Goal: Task Accomplishment & Management: Manage account settings

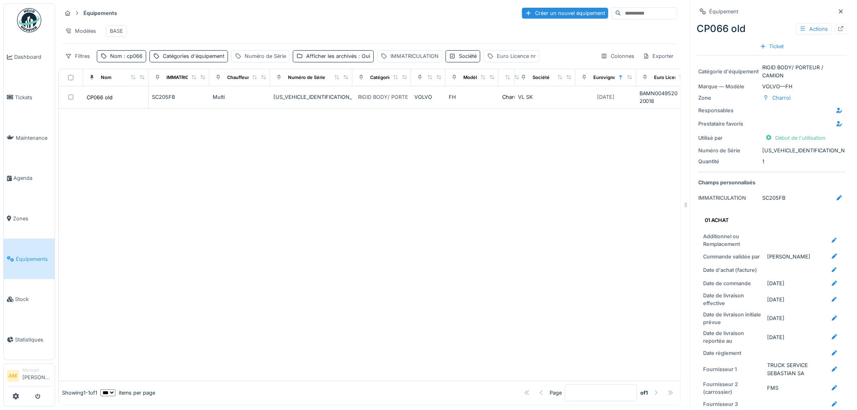
scroll to position [900, 0]
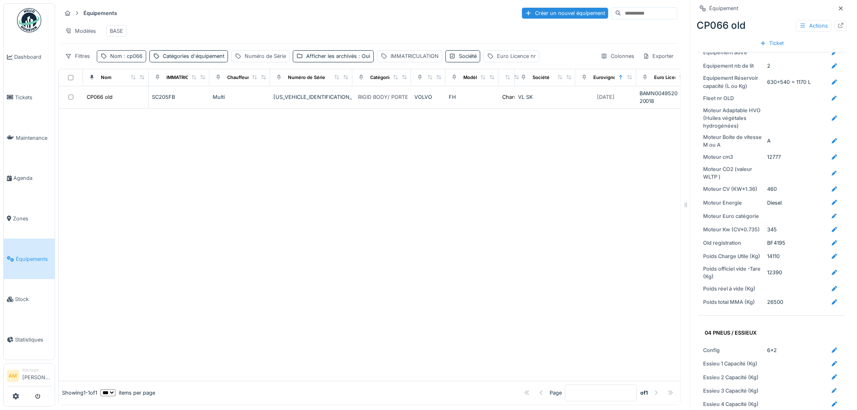
drag, startPoint x: 102, startPoint y: 153, endPoint x: 143, endPoint y: 64, distance: 98.3
click at [102, 147] on div at bounding box center [369, 244] width 621 height 272
click at [128, 59] on span ": cp066" at bounding box center [132, 56] width 21 height 6
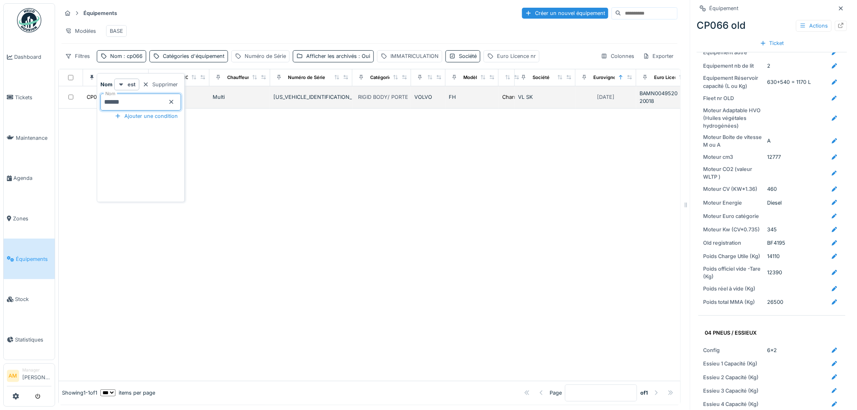
drag, startPoint x: 132, startPoint y: 105, endPoint x: 59, endPoint y: 107, distance: 72.5
click at [60, 107] on body "Dashboard Tickets Maintenance Agenda Zones Équipements Stock Statistiques AM Ma…" at bounding box center [428, 205] width 857 height 410
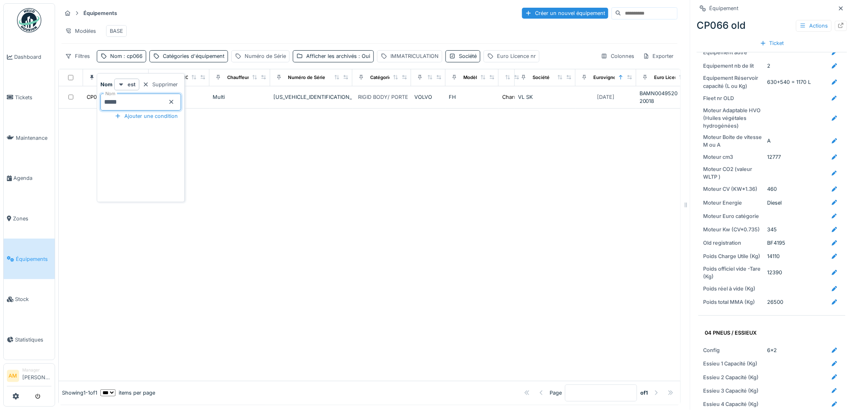
type input "*****"
click at [223, 171] on div at bounding box center [369, 244] width 621 height 272
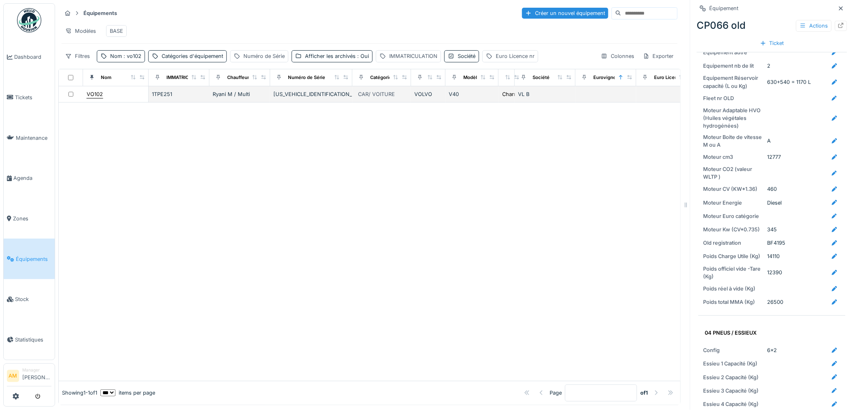
click at [95, 98] on div "VO102" at bounding box center [95, 94] width 16 height 8
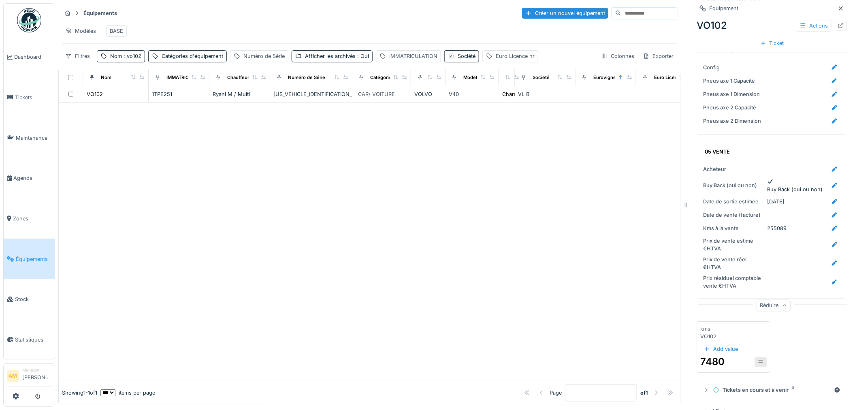
scroll to position [1003, 0]
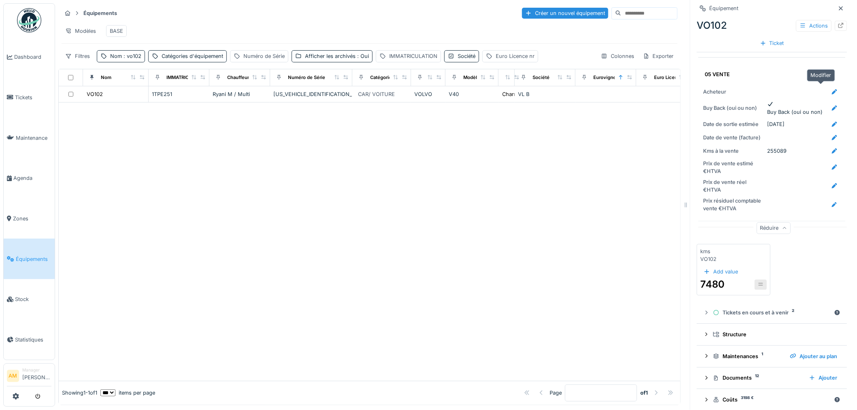
click at [832, 89] on icon at bounding box center [834, 91] width 5 height 5
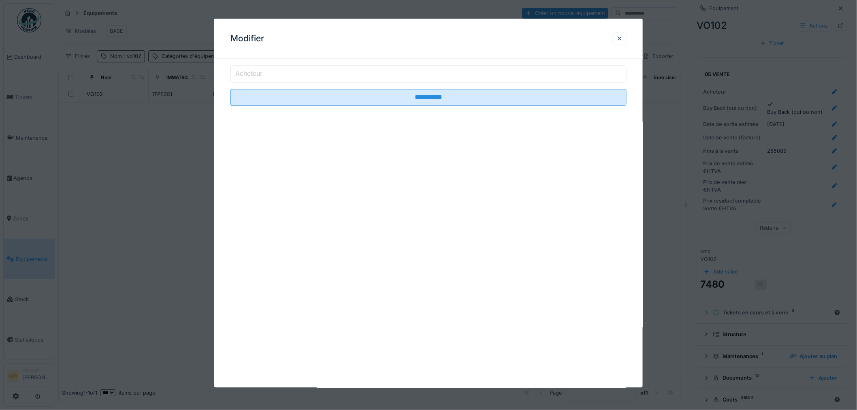
click at [330, 75] on input "Acheteur" at bounding box center [428, 74] width 396 height 17
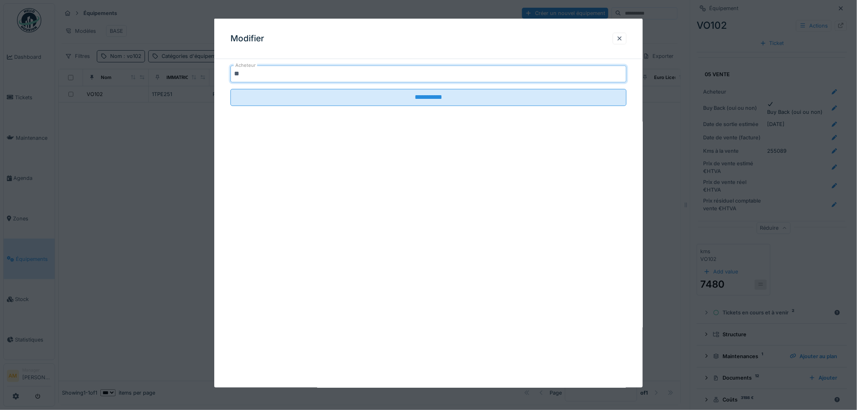
type input "*"
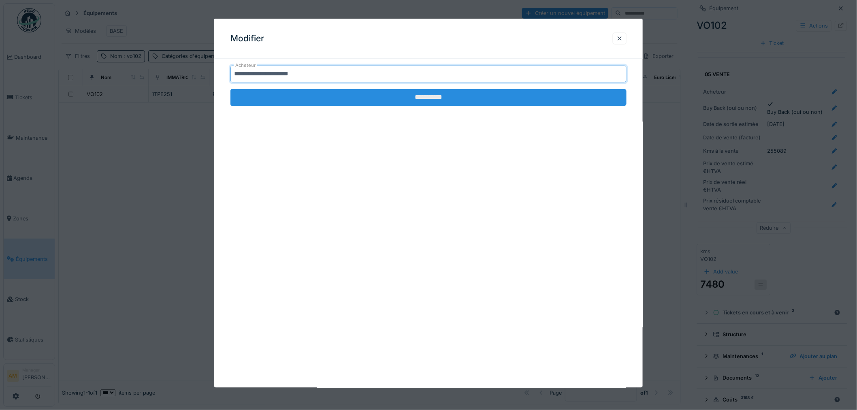
type input "**********"
click at [296, 102] on input "**********" at bounding box center [428, 97] width 396 height 17
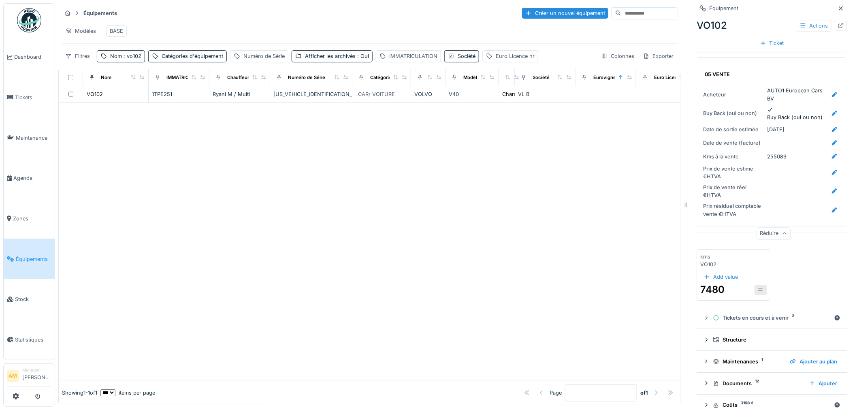
scroll to position [958, 0]
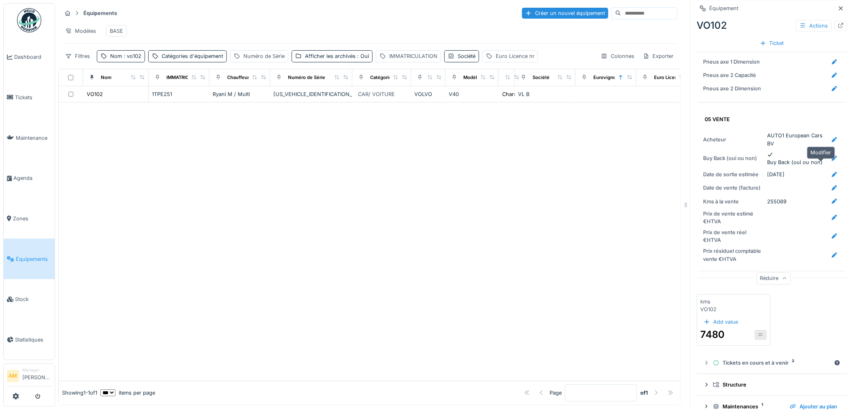
click at [831, 172] on icon at bounding box center [834, 174] width 6 height 5
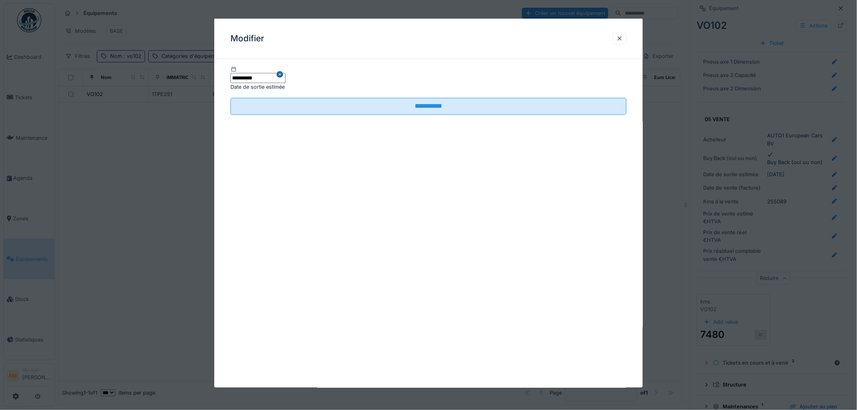
click at [285, 73] on input "**********" at bounding box center [257, 78] width 55 height 10
drag, startPoint x: 161, startPoint y: 78, endPoint x: 127, endPoint y: 69, distance: 35.1
click at [132, 75] on div "**********" at bounding box center [456, 205] width 802 height 410
type input "***"
click at [626, 38] on div at bounding box center [620, 38] width 14 height 12
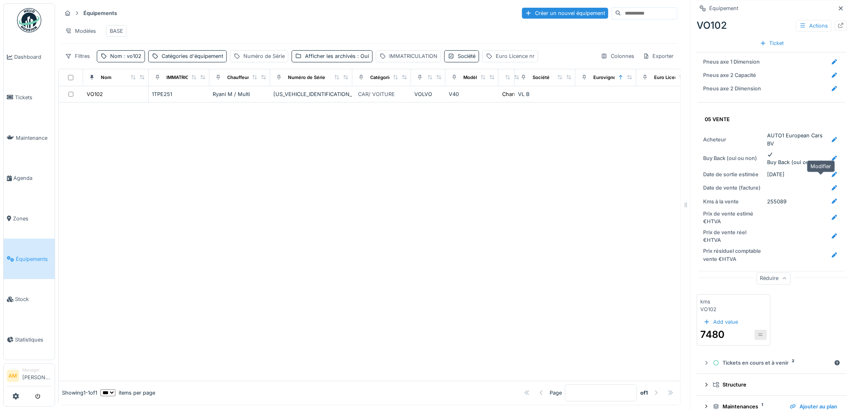
click at [831, 185] on icon at bounding box center [834, 187] width 6 height 5
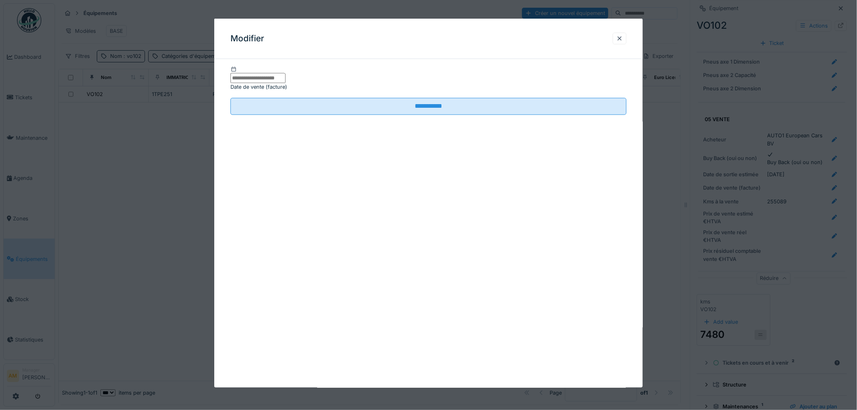
click at [285, 73] on input "text" at bounding box center [257, 78] width 55 height 10
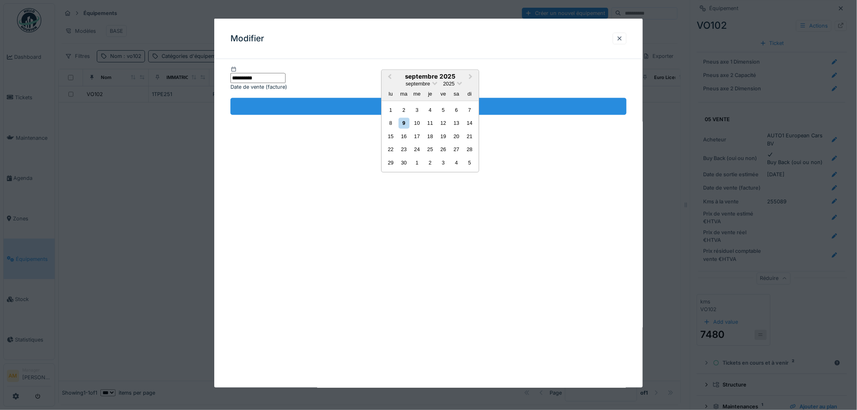
type input "**********"
drag, startPoint x: 334, startPoint y: 104, endPoint x: 334, endPoint y: 100, distance: 4.1
click at [334, 102] on input "**********" at bounding box center [428, 106] width 396 height 17
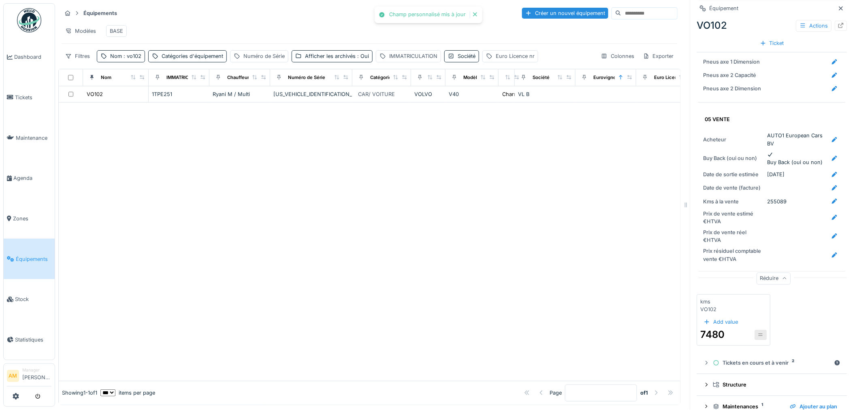
click at [476, 209] on div at bounding box center [369, 241] width 621 height 278
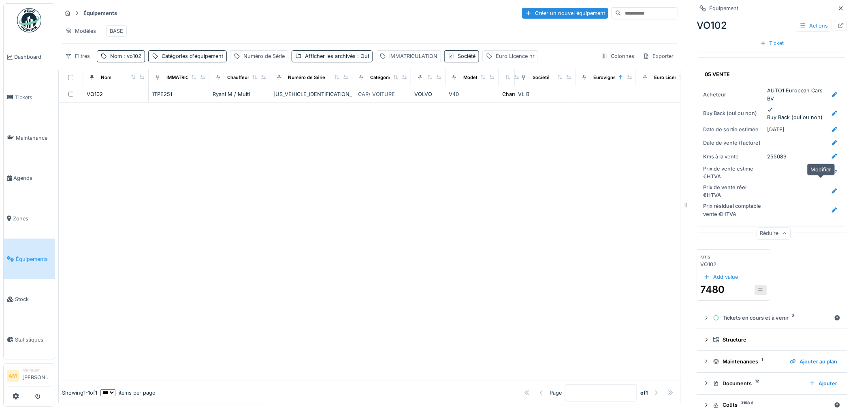
click at [832, 188] on icon at bounding box center [834, 190] width 5 height 5
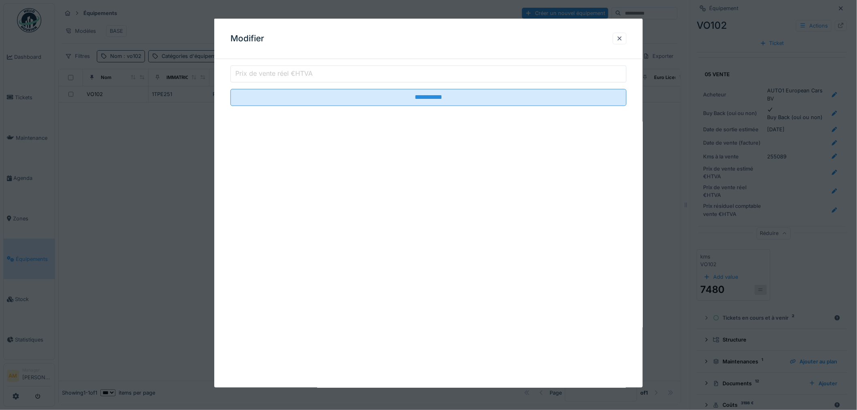
click at [274, 72] on label "Prix de vente réel €HTVA" at bounding box center [274, 74] width 81 height 10
click at [274, 72] on input "Prix de vente réel €HTVA" at bounding box center [428, 74] width 396 height 17
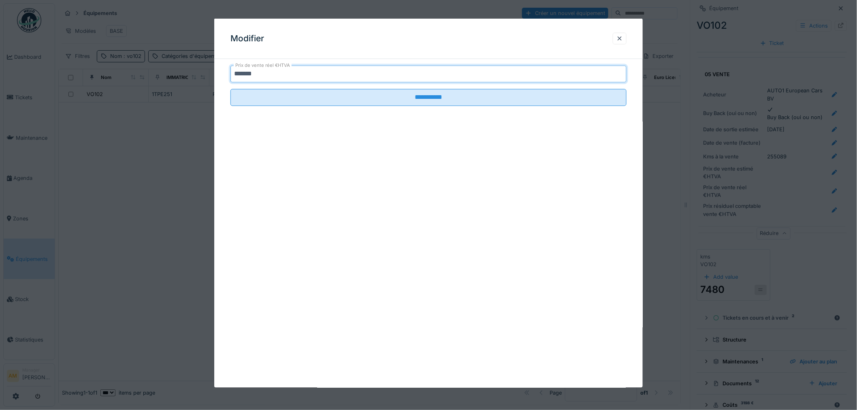
type input "*******"
click at [284, 87] on fieldset "**********" at bounding box center [428, 89] width 396 height 47
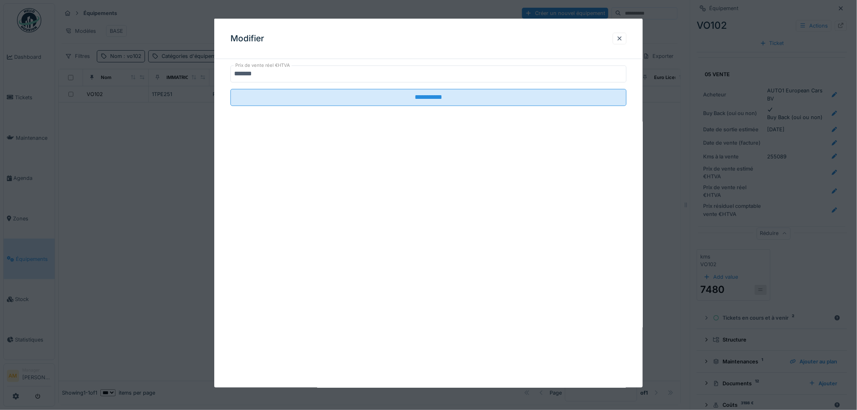
click at [308, 100] on input "**********" at bounding box center [428, 97] width 396 height 17
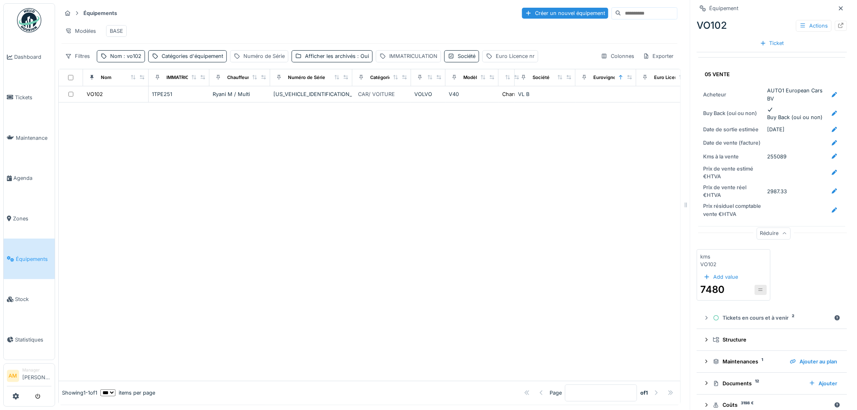
drag, startPoint x: 353, startPoint y: 169, endPoint x: 355, endPoint y: 163, distance: 6.4
click at [354, 165] on div at bounding box center [369, 241] width 621 height 278
click at [725, 379] on div "Documents 12" at bounding box center [757, 383] width 89 height 8
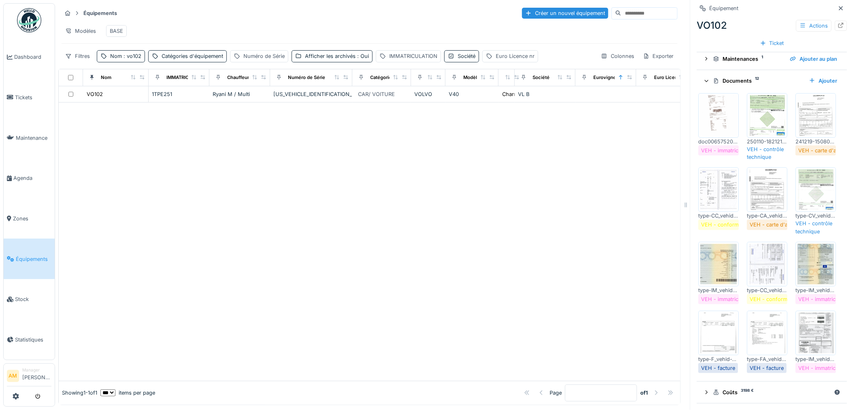
scroll to position [1408, 0]
click at [798, 341] on img at bounding box center [816, 333] width 36 height 40
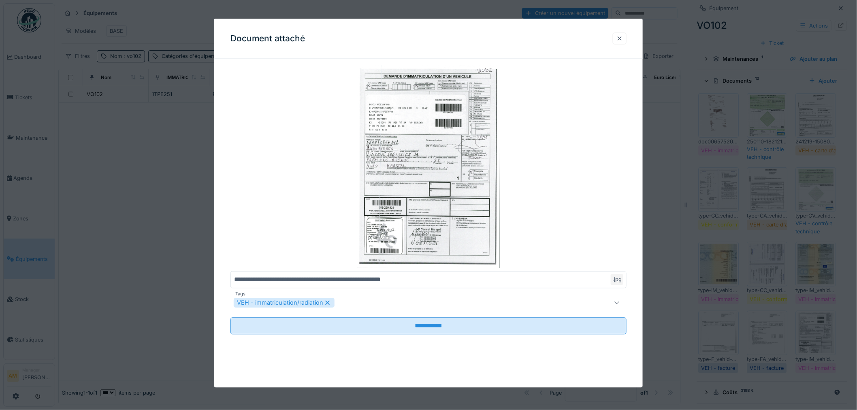
click at [623, 37] on div at bounding box center [619, 38] width 6 height 8
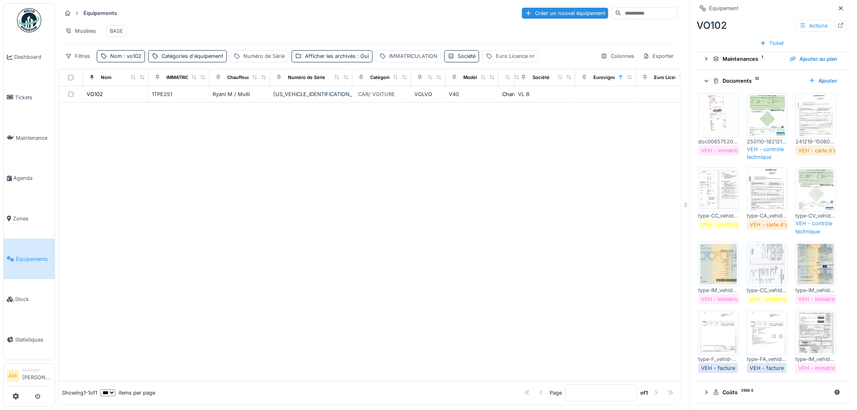
scroll to position [0, 0]
click at [405, 210] on div at bounding box center [369, 241] width 621 height 278
click at [497, 269] on div at bounding box center [369, 241] width 621 height 278
click at [255, 187] on div at bounding box center [369, 241] width 621 height 278
click at [130, 59] on span ": vo102" at bounding box center [131, 56] width 19 height 6
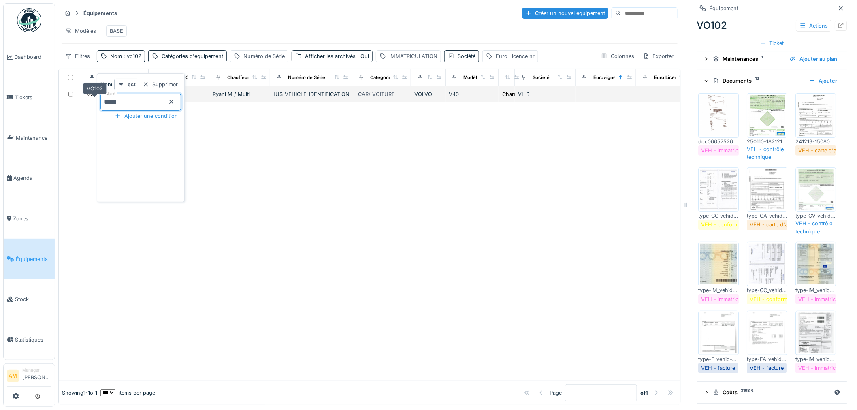
drag, startPoint x: 88, startPoint y: 104, endPoint x: -10, endPoint y: 98, distance: 98.2
click at [0, 98] on html "Dashboard Tickets Maintenance Agenda Zones Équipements Stock Statistiques AM Ma…" at bounding box center [428, 205] width 857 height 410
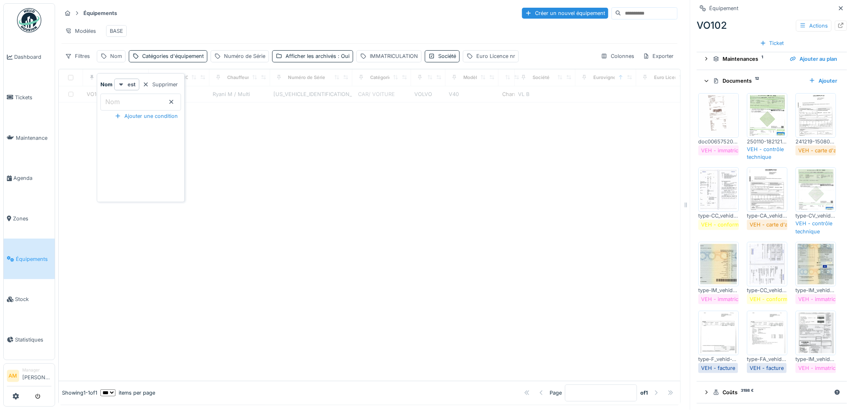
click at [398, 188] on div at bounding box center [369, 241] width 621 height 278
click at [315, 60] on div "Afficher les archivés : Oui" at bounding box center [317, 56] width 64 height 8
drag, startPoint x: 154, startPoint y: 98, endPoint x: 167, endPoint y: 100, distance: 12.7
click at [154, 98] on div "1TPE251" at bounding box center [179, 94] width 54 height 8
click at [149, 171] on div at bounding box center [369, 241] width 621 height 278
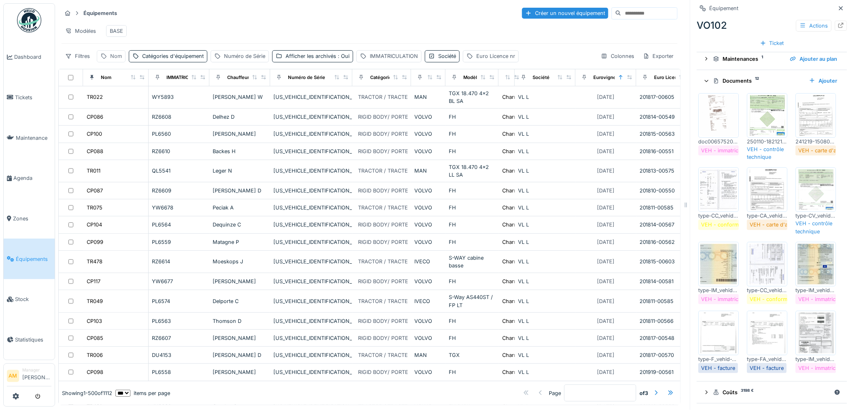
click at [115, 60] on div "Nom" at bounding box center [116, 56] width 12 height 8
click at [220, 32] on div "Modèles BASE" at bounding box center [370, 31] width 616 height 18
click at [175, 60] on div "Catégories d'équipement" at bounding box center [173, 56] width 62 height 8
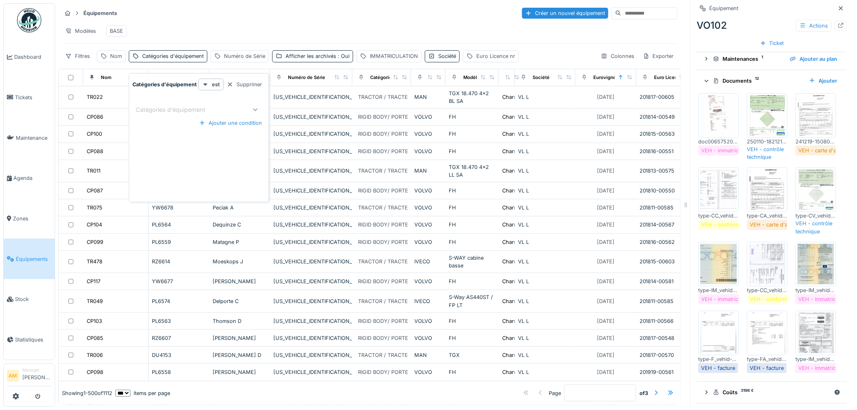
click at [166, 105] on div "Catégories d'équipement" at bounding box center [176, 109] width 81 height 9
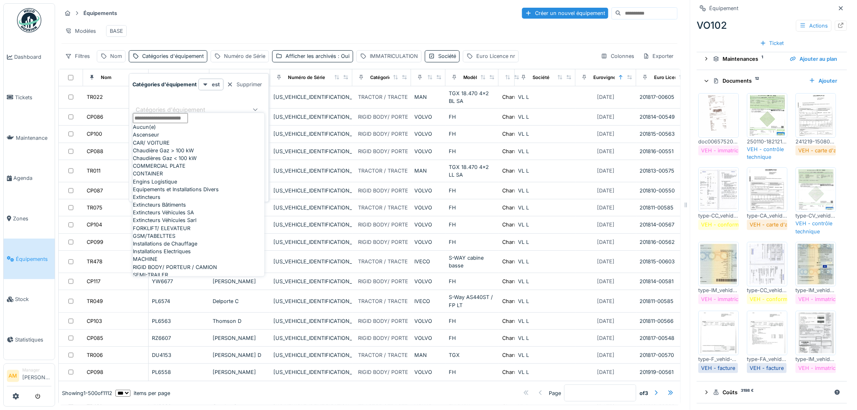
click at [165, 105] on div "Catégories d'équipement" at bounding box center [176, 109] width 81 height 9
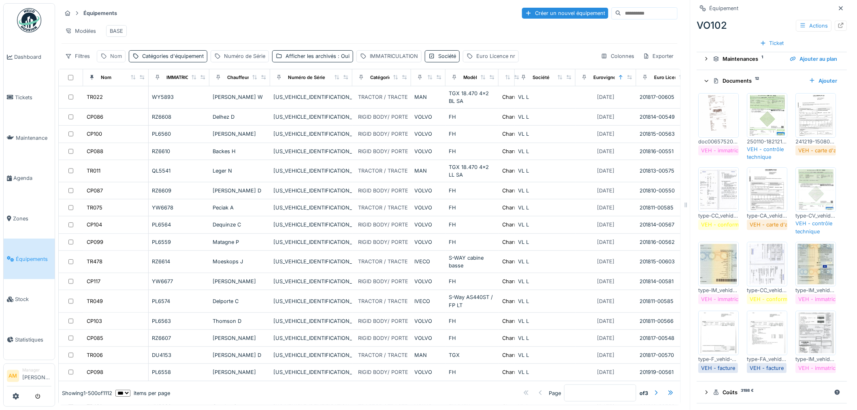
click at [119, 60] on div "Nom" at bounding box center [116, 56] width 12 height 8
click at [119, 100] on label "Nom" at bounding box center [113, 102] width 18 height 10
click at [119, 100] on input "Nom" at bounding box center [140, 102] width 81 height 17
type input "*****"
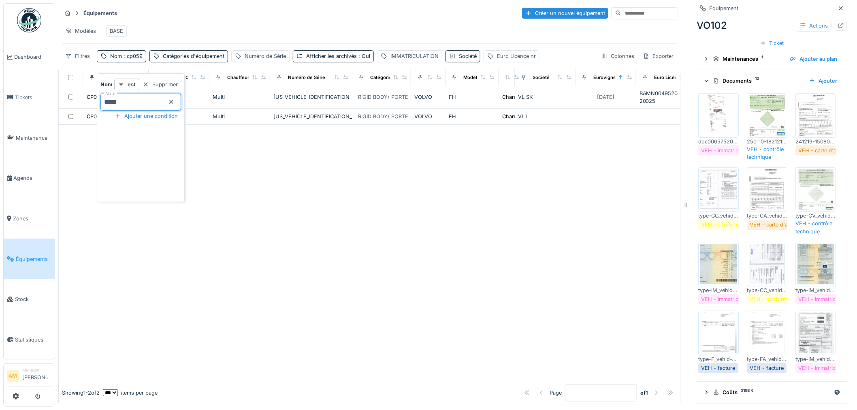
click at [302, 185] on div at bounding box center [369, 252] width 621 height 255
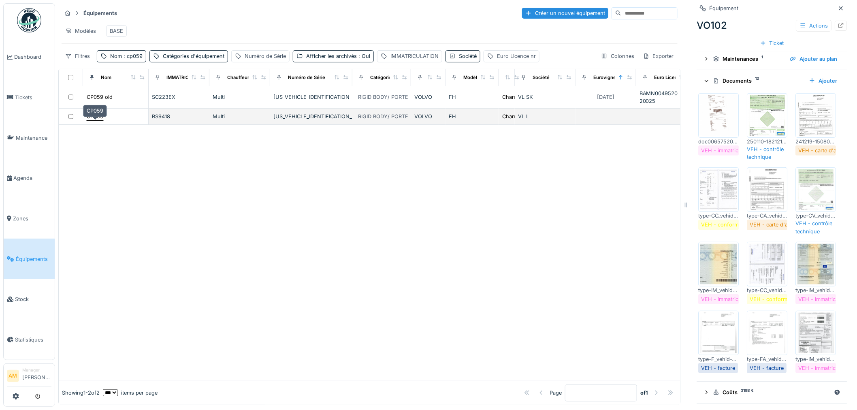
click at [96, 120] on div "CP059" at bounding box center [95, 117] width 17 height 8
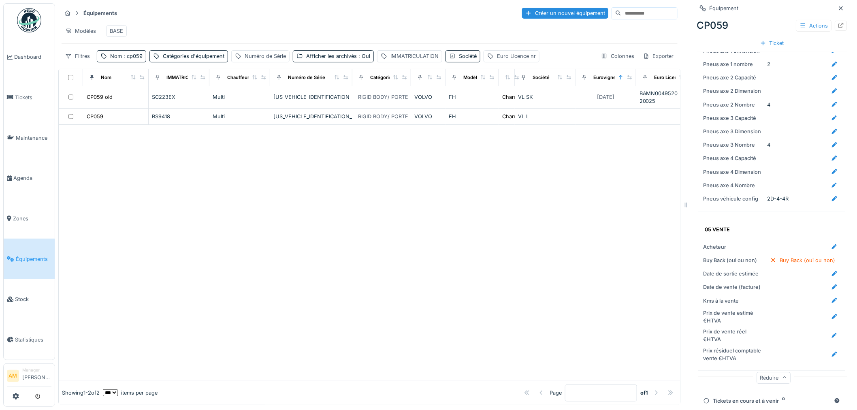
scroll to position [1412, 0]
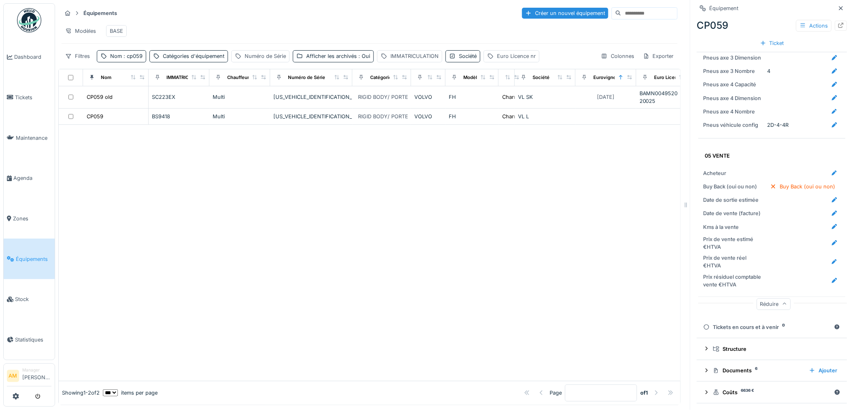
click at [764, 305] on div "Réduire" at bounding box center [774, 304] width 34 height 12
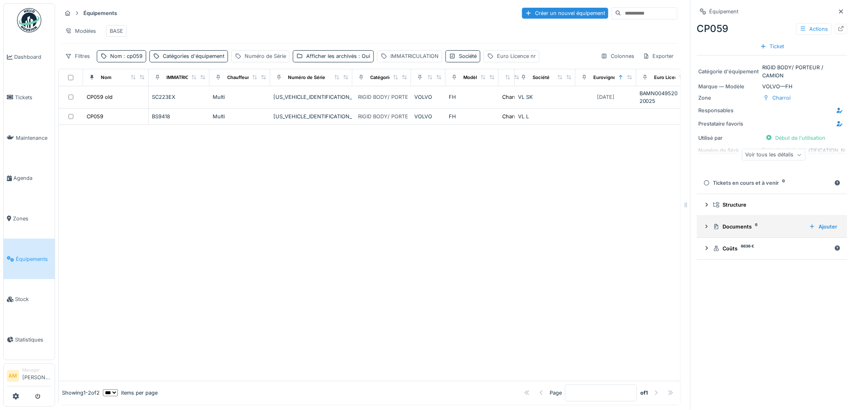
click at [706, 228] on icon at bounding box center [707, 226] width 2 height 4
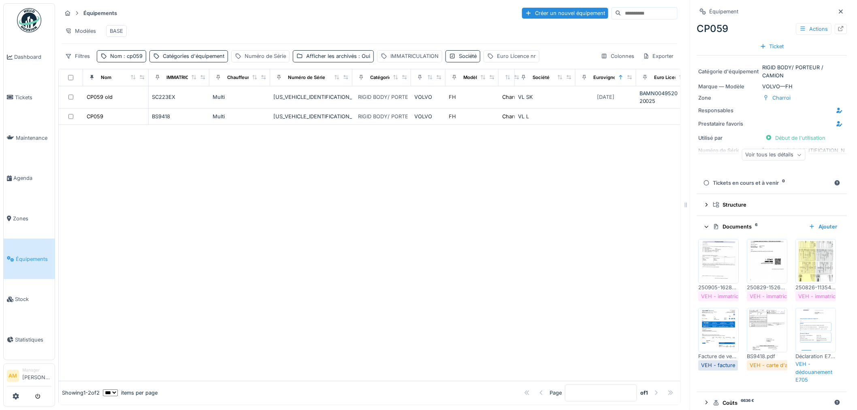
click at [710, 266] on img at bounding box center [718, 261] width 36 height 40
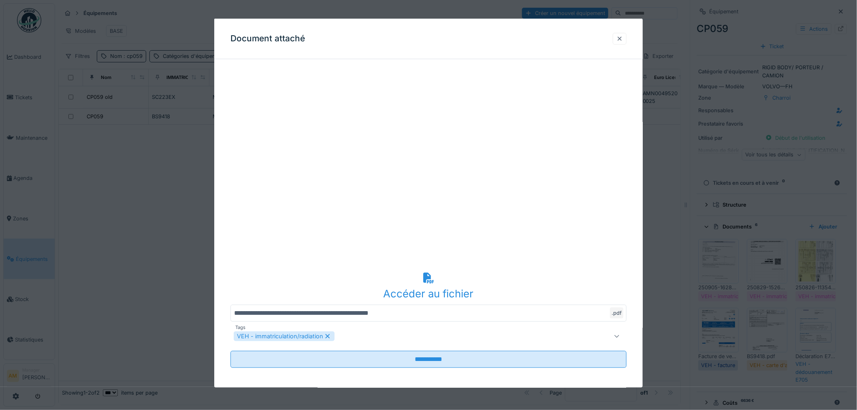
drag, startPoint x: 622, startPoint y: 40, endPoint x: 619, endPoint y: 36, distance: 5.4
click at [622, 40] on div at bounding box center [619, 38] width 6 height 8
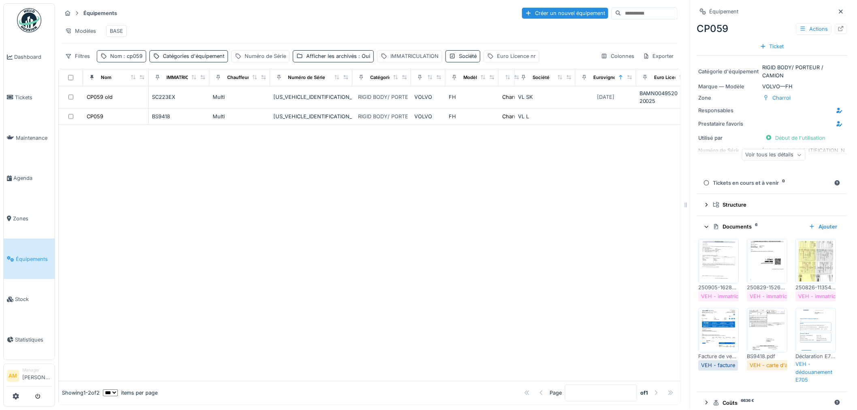
click at [127, 59] on span ": cp059" at bounding box center [132, 56] width 21 height 6
drag, startPoint x: 135, startPoint y: 106, endPoint x: 118, endPoint y: 105, distance: 17.0
click at [118, 105] on input "*****" at bounding box center [140, 102] width 81 height 17
type input "*****"
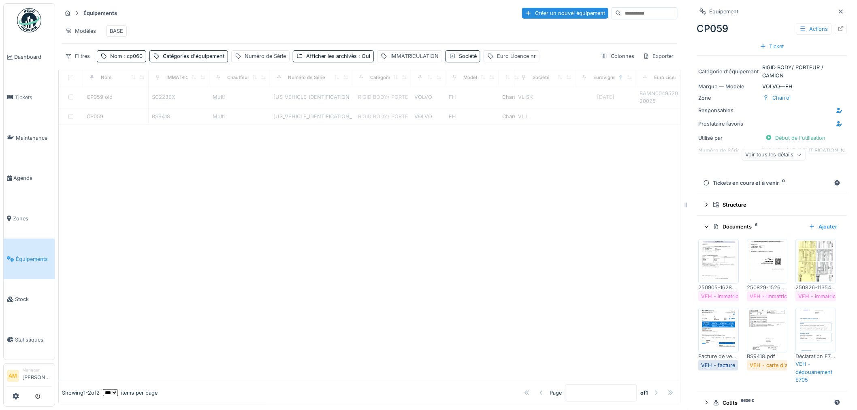
click at [265, 196] on div at bounding box center [369, 252] width 621 height 255
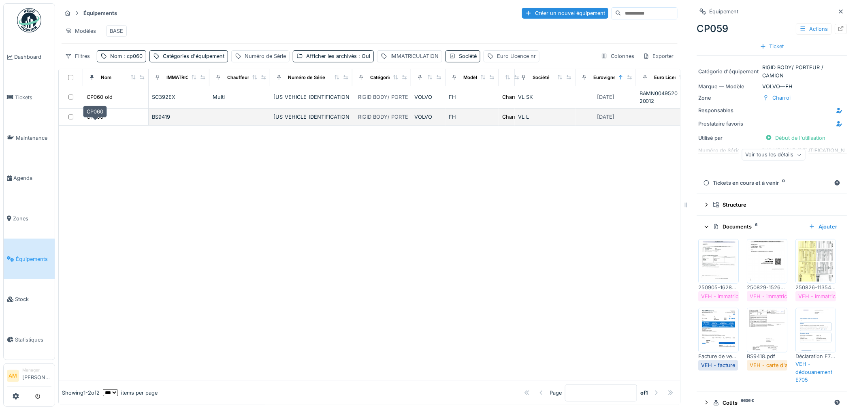
click at [96, 121] on div "CP060" at bounding box center [95, 117] width 17 height 8
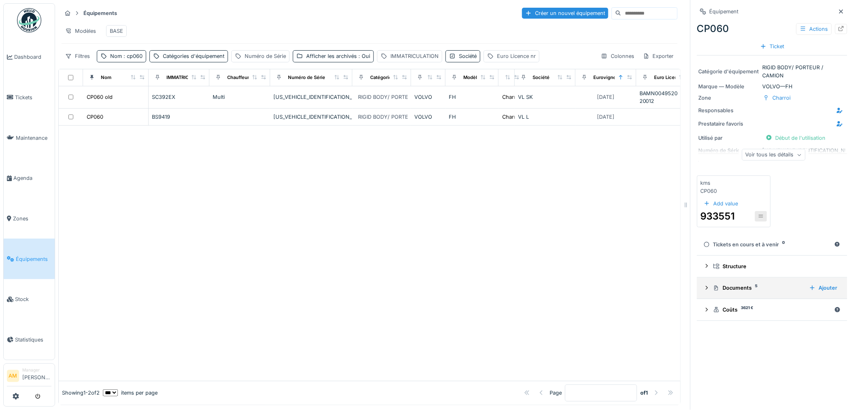
click at [703, 290] on icon at bounding box center [706, 287] width 6 height 5
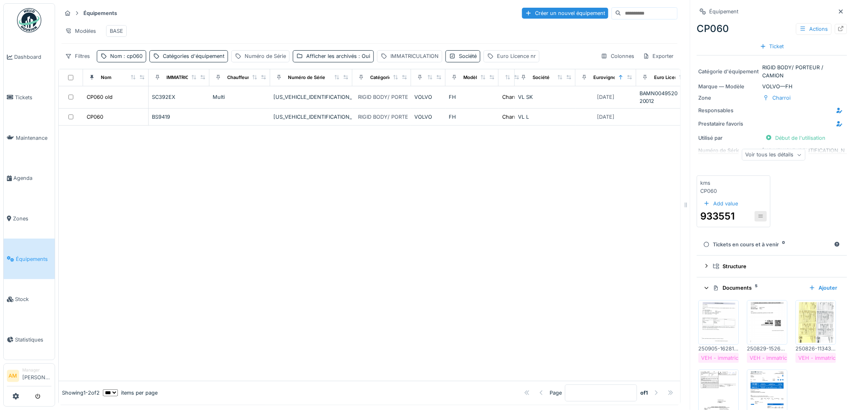
click at [710, 314] on img at bounding box center [718, 322] width 36 height 40
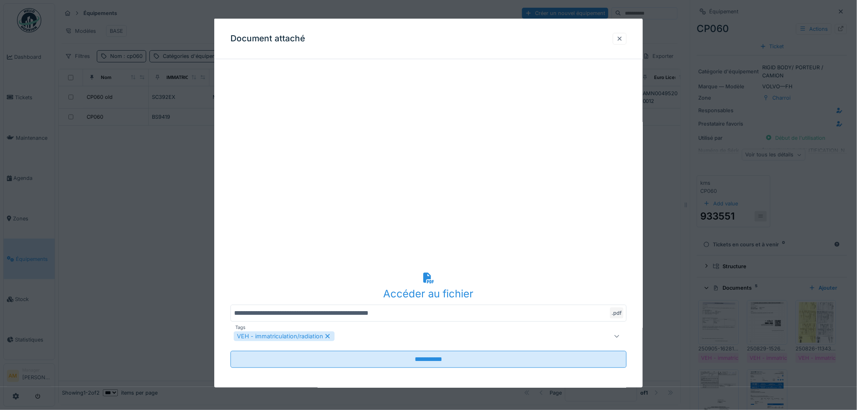
click at [623, 38] on div at bounding box center [619, 38] width 6 height 8
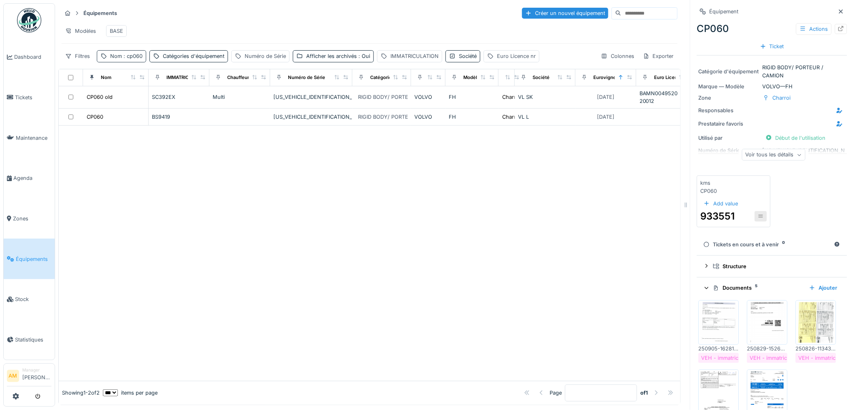
click at [125, 60] on div "Nom : cp060" at bounding box center [126, 56] width 32 height 8
click at [136, 103] on input "*****" at bounding box center [140, 102] width 81 height 17
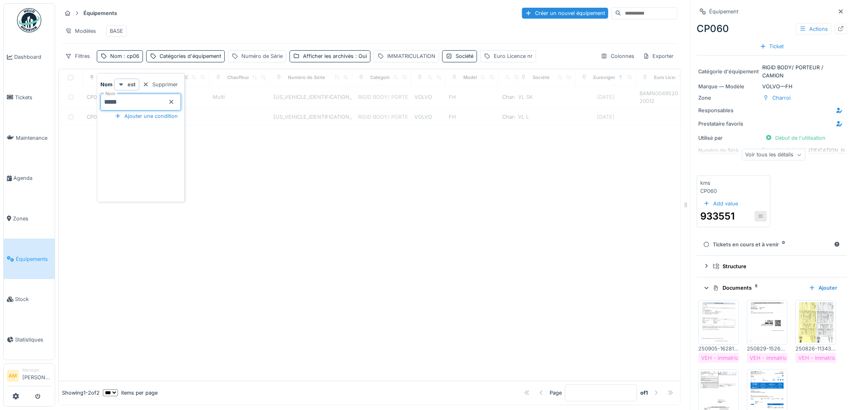
type input "*****"
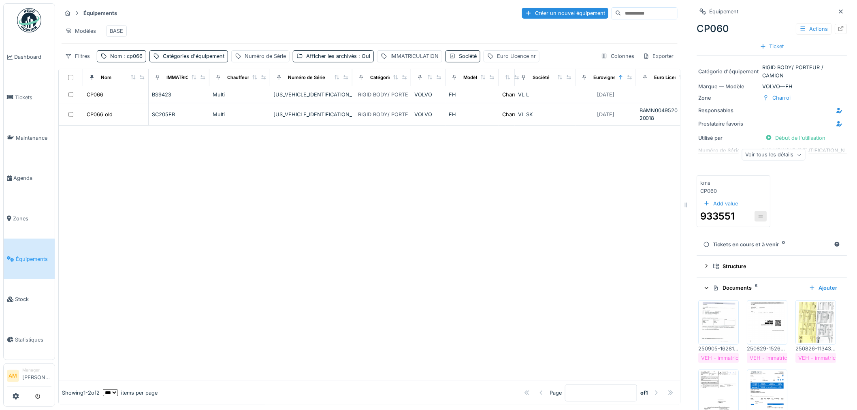
drag, startPoint x: 245, startPoint y: 262, endPoint x: 179, endPoint y: 240, distance: 69.8
click at [244, 262] on div at bounding box center [369, 253] width 621 height 255
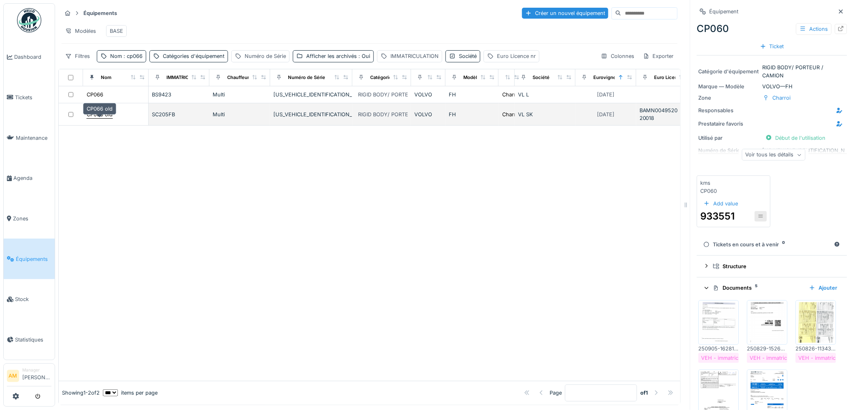
click at [102, 118] on div "CP066 old" at bounding box center [100, 115] width 26 height 8
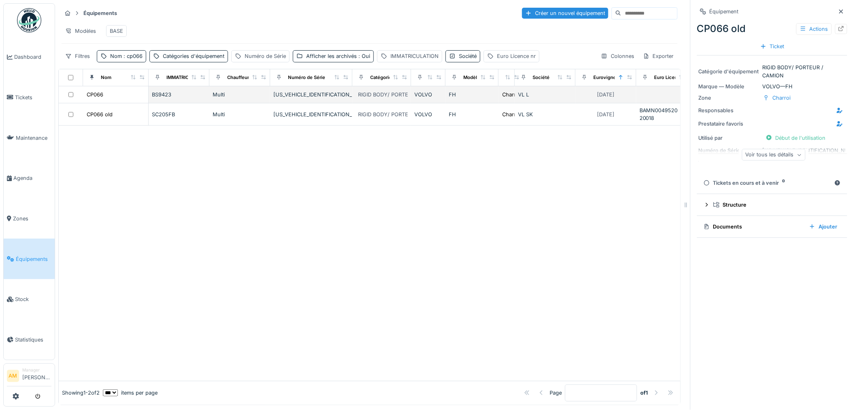
click at [106, 99] on div "CP066" at bounding box center [115, 94] width 59 height 9
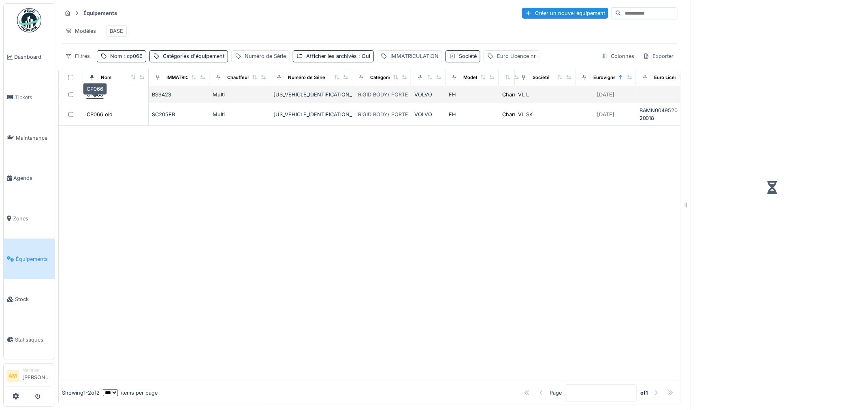
click at [100, 98] on div "CP066" at bounding box center [95, 95] width 17 height 8
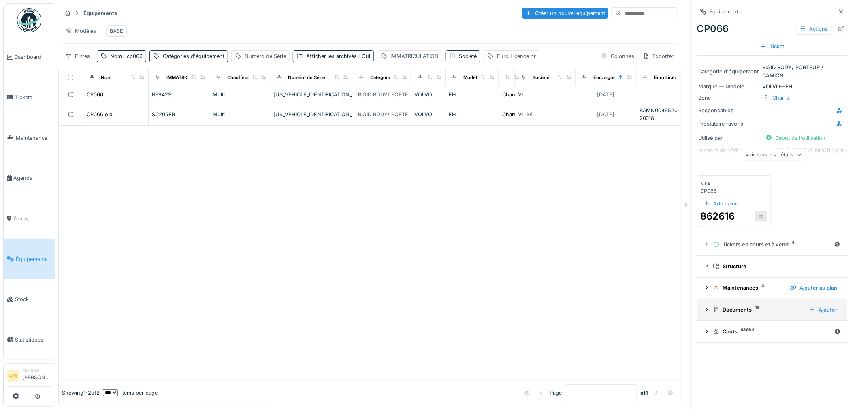
click at [703, 311] on icon at bounding box center [706, 309] width 6 height 5
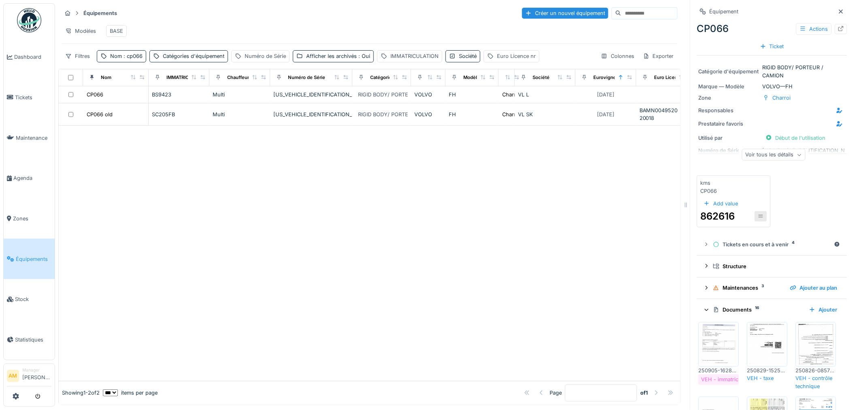
click at [710, 339] on img at bounding box center [718, 344] width 36 height 40
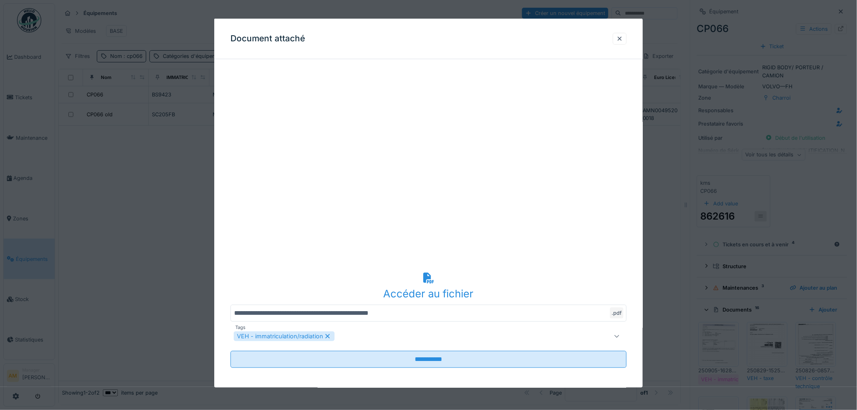
drag, startPoint x: 623, startPoint y: 38, endPoint x: 548, endPoint y: 32, distance: 75.5
click at [623, 38] on div at bounding box center [619, 38] width 6 height 8
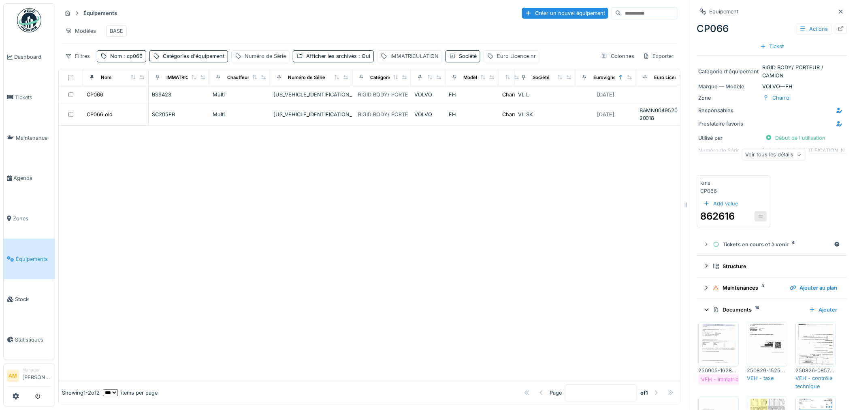
drag, startPoint x: 405, startPoint y: 213, endPoint x: 355, endPoint y: 194, distance: 54.1
click at [402, 213] on div at bounding box center [369, 253] width 621 height 255
click at [123, 59] on span ": cp066" at bounding box center [132, 56] width 21 height 6
drag, startPoint x: 141, startPoint y: 103, endPoint x: 52, endPoint y: 96, distance: 89.4
click at [53, 96] on body "Dashboard Tickets Maintenance Agenda Zones Équipements Stock Statistiques AM Ma…" at bounding box center [428, 205] width 857 height 410
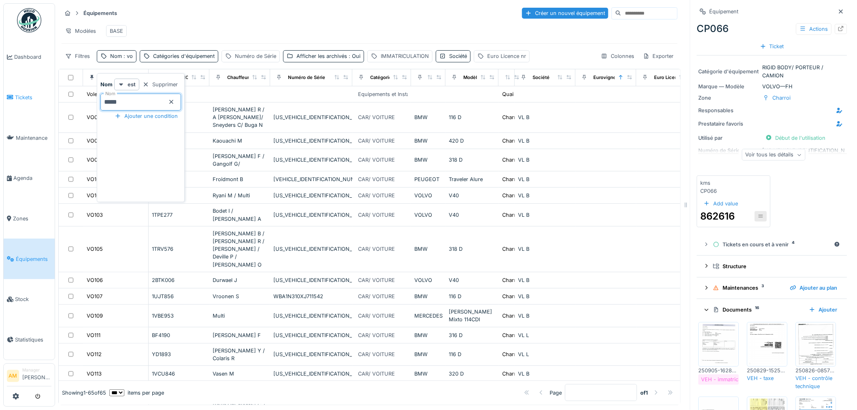
type input "*****"
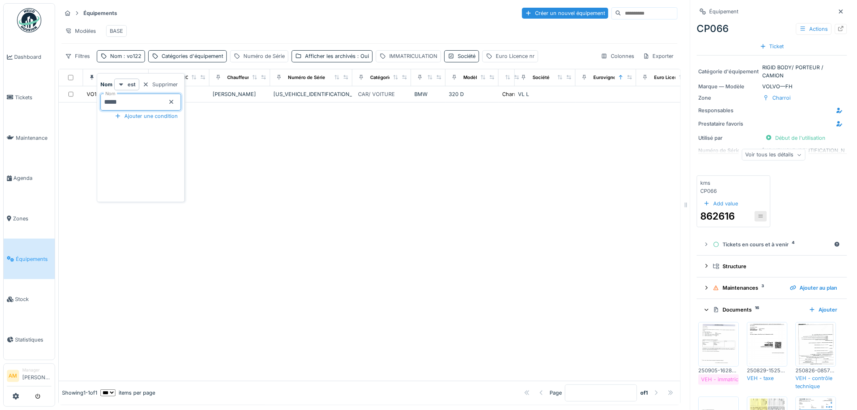
click at [352, 15] on div "Équipements Créer un nouvel équipement" at bounding box center [370, 12] width 616 height 13
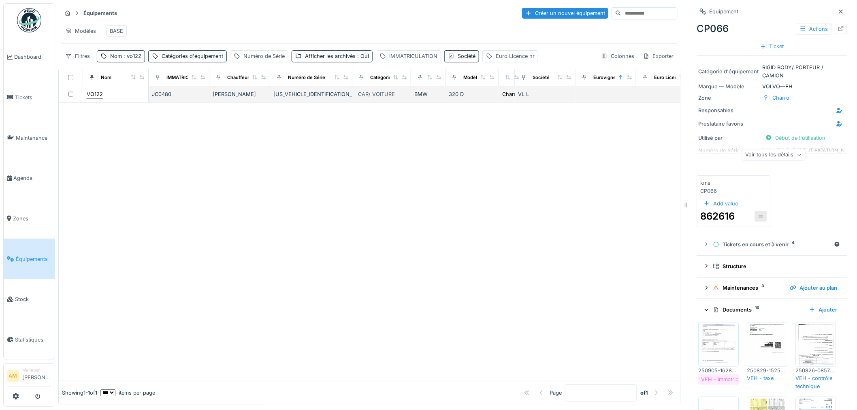
click at [99, 98] on div "VO122" at bounding box center [95, 94] width 16 height 8
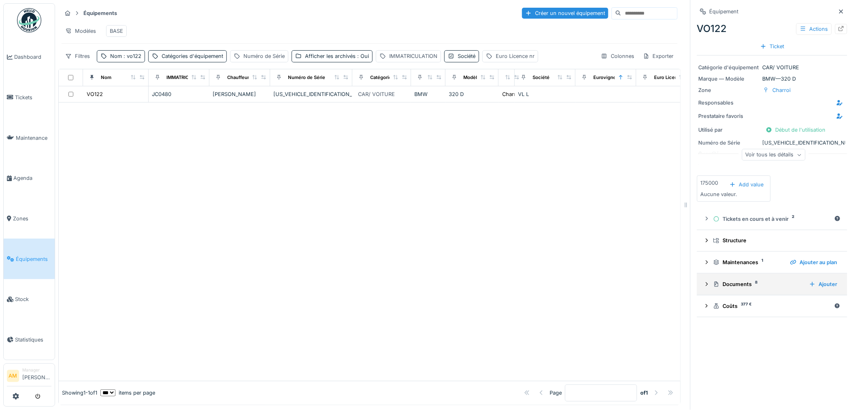
click at [703, 285] on icon at bounding box center [706, 283] width 6 height 5
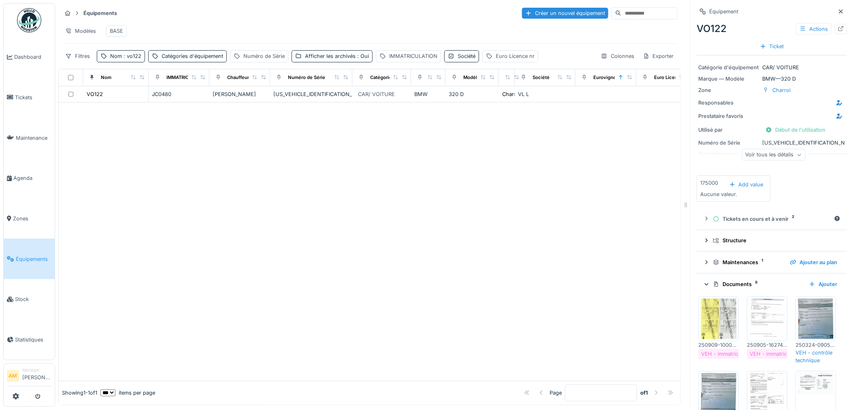
click at [712, 319] on img at bounding box center [718, 318] width 36 height 40
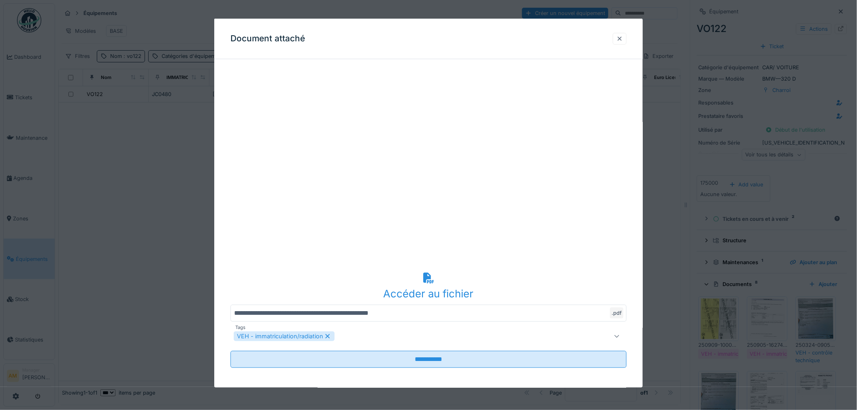
click at [619, 42] on div at bounding box center [619, 38] width 6 height 8
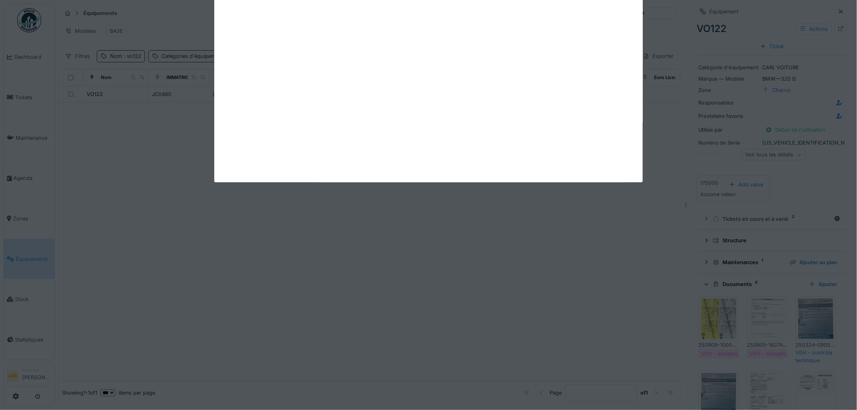
click at [459, 176] on div at bounding box center [369, 241] width 621 height 278
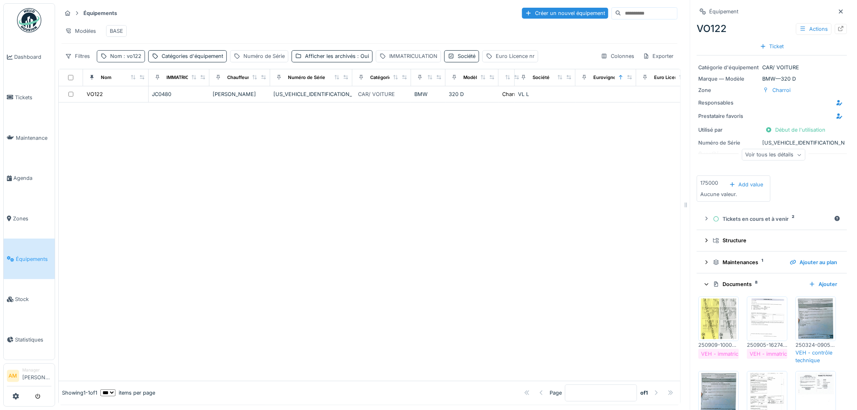
click at [134, 59] on span ": vo122" at bounding box center [131, 56] width 19 height 6
drag, startPoint x: 132, startPoint y: 102, endPoint x: 112, endPoint y: 102, distance: 20.3
click at [112, 102] on input "*****" at bounding box center [140, 102] width 81 height 17
type input "**"
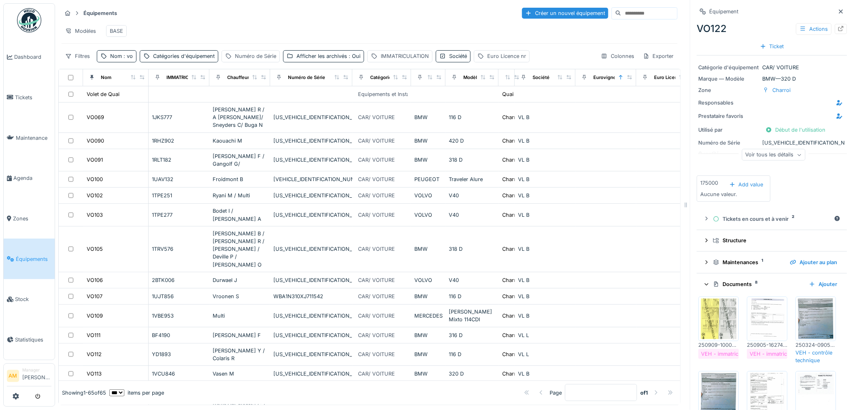
click at [218, 33] on div "Modèles BASE" at bounding box center [370, 31] width 616 height 18
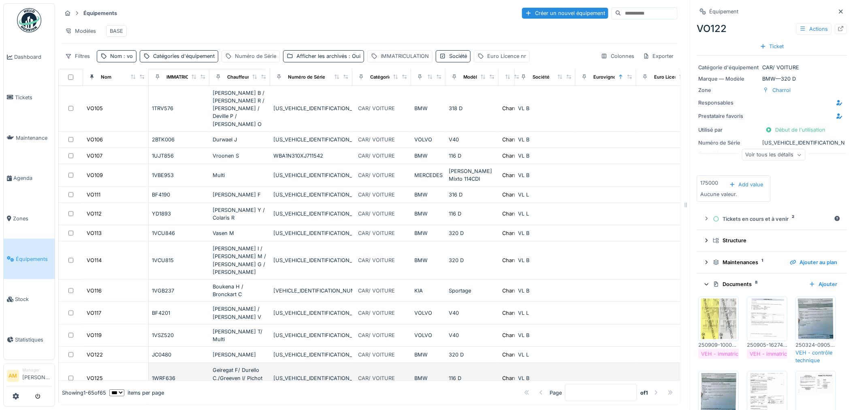
scroll to position [180, 0]
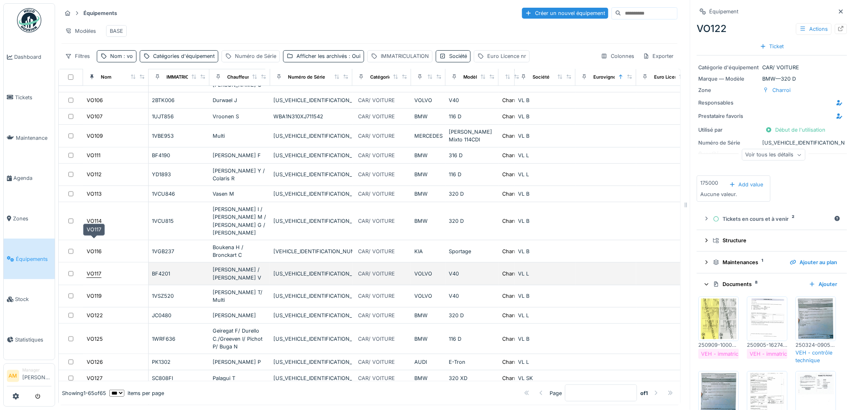
click at [97, 270] on div "VO117" at bounding box center [94, 274] width 15 height 8
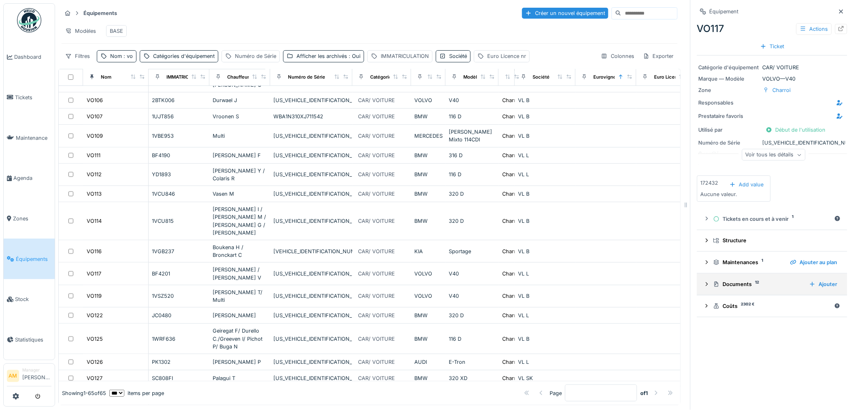
click at [703, 284] on icon at bounding box center [706, 283] width 6 height 5
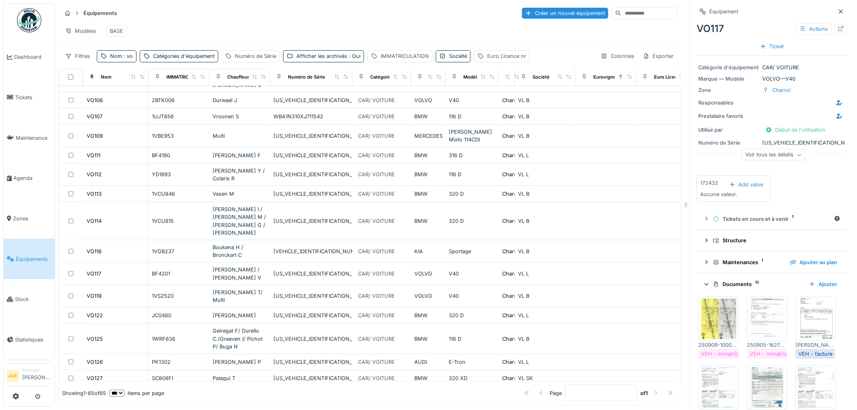
click at [713, 321] on img at bounding box center [718, 318] width 36 height 40
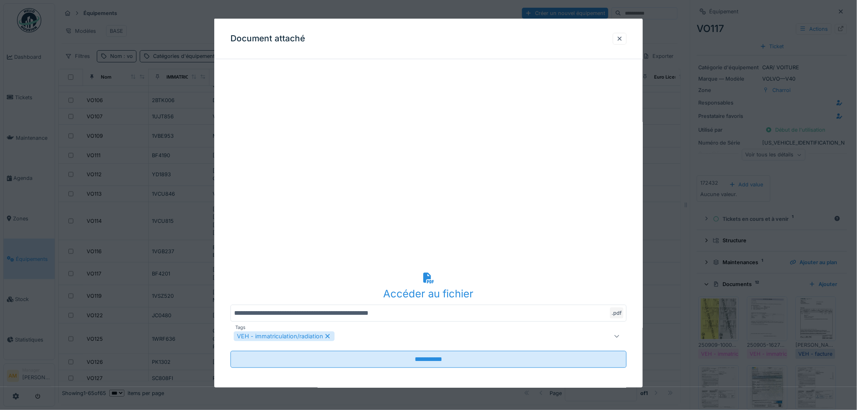
drag, startPoint x: 625, startPoint y: 37, endPoint x: 499, endPoint y: 51, distance: 126.3
click at [623, 37] on div at bounding box center [619, 38] width 6 height 8
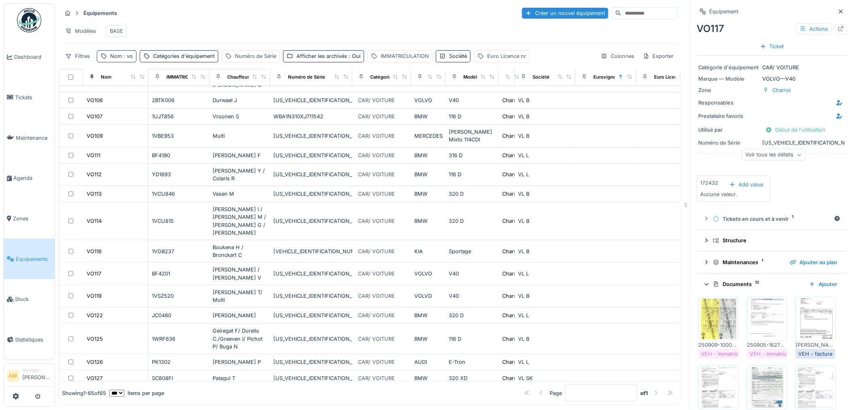
click at [130, 59] on span ": vo" at bounding box center [127, 56] width 11 height 6
drag, startPoint x: 119, startPoint y: 104, endPoint x: 2, endPoint y: 107, distance: 117.1
click at [24, 107] on body "Dashboard Tickets Maintenance Agenda Zones Équipements Stock Statistiques AM Ma…" at bounding box center [428, 205] width 857 height 410
type input "*****"
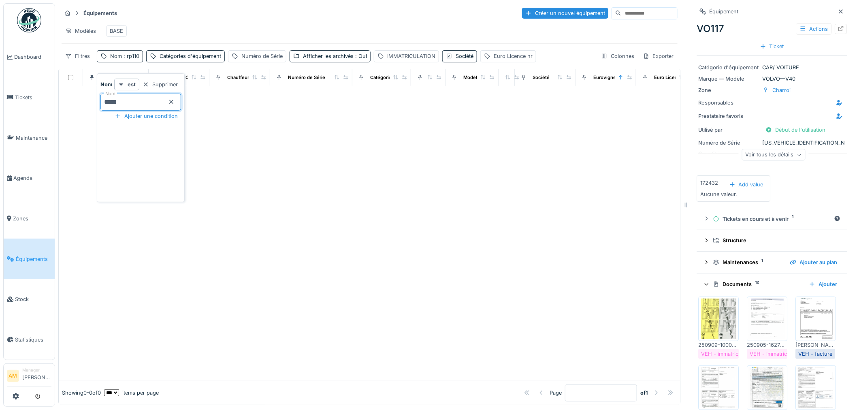
click at [128, 62] on div "Nom : rp110" at bounding box center [120, 56] width 46 height 12
click at [136, 59] on span ": rp110" at bounding box center [130, 56] width 17 height 6
click at [130, 101] on input "*****" at bounding box center [140, 102] width 81 height 17
click at [262, 200] on div at bounding box center [369, 233] width 621 height 294
click at [135, 59] on span ": rp110" at bounding box center [130, 56] width 17 height 6
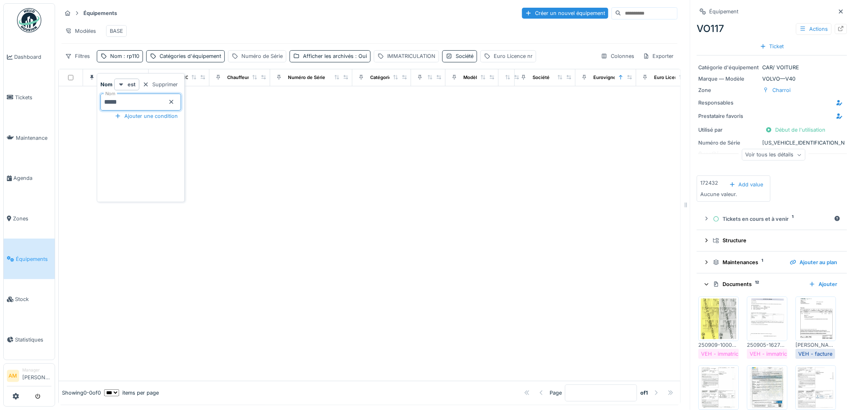
drag, startPoint x: 126, startPoint y: 106, endPoint x: 111, endPoint y: 104, distance: 15.0
click at [111, 104] on input "*****" at bounding box center [140, 102] width 81 height 17
type input "*****"
click at [247, 148] on div at bounding box center [369, 233] width 621 height 294
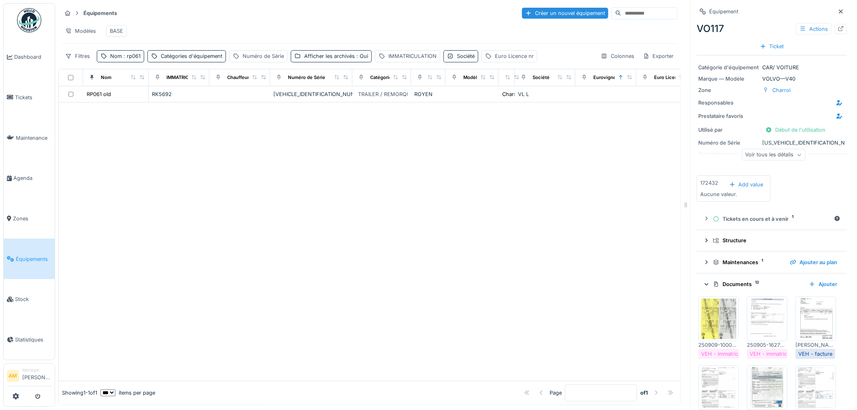
click at [219, 145] on div at bounding box center [369, 241] width 621 height 278
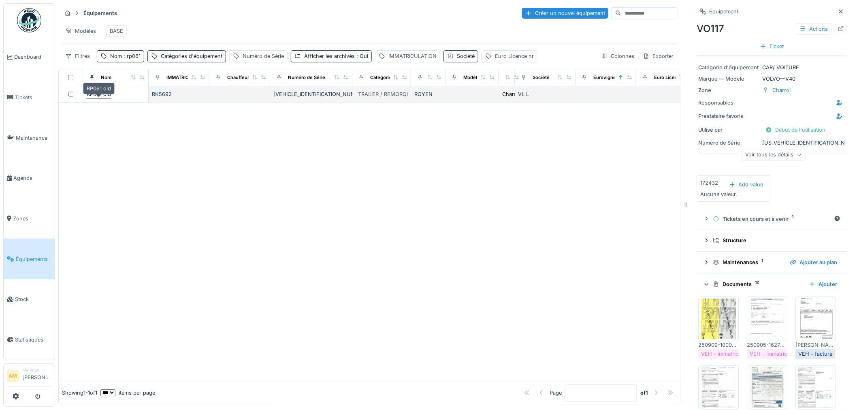
click at [96, 98] on div "RP061 old" at bounding box center [99, 94] width 24 height 8
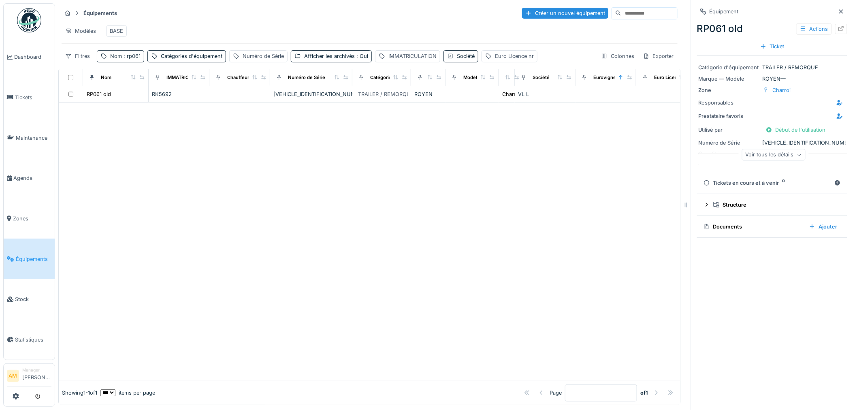
click at [130, 59] on span ": rp061" at bounding box center [131, 56] width 19 height 6
drag, startPoint x: 110, startPoint y: 103, endPoint x: 115, endPoint y: 104, distance: 5.0
click at [115, 104] on input "*****" at bounding box center [140, 102] width 81 height 17
type input "**"
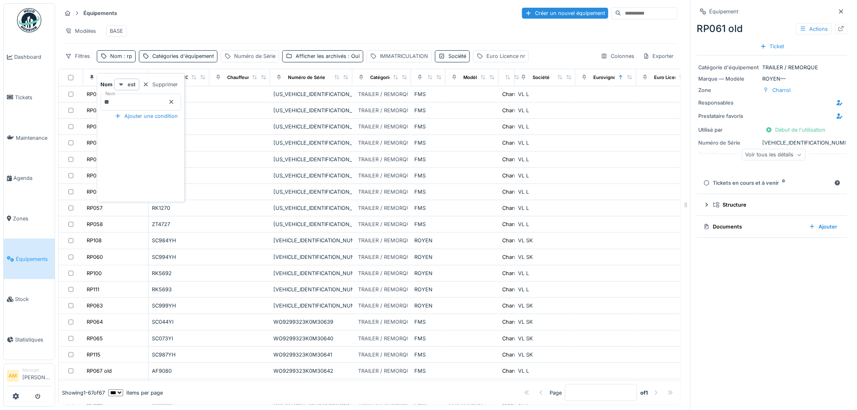
click at [174, 105] on div at bounding box center [171, 102] width 6 height 8
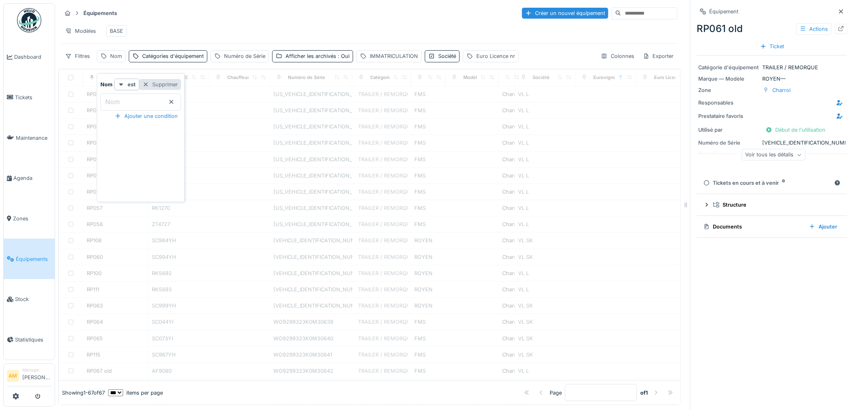
click at [149, 86] on div at bounding box center [146, 85] width 6 height 8
click at [130, 60] on div "Catégories d'équipement" at bounding box center [141, 56] width 62 height 8
click at [116, 105] on div "Catégories d'équipement" at bounding box center [144, 109] width 81 height 9
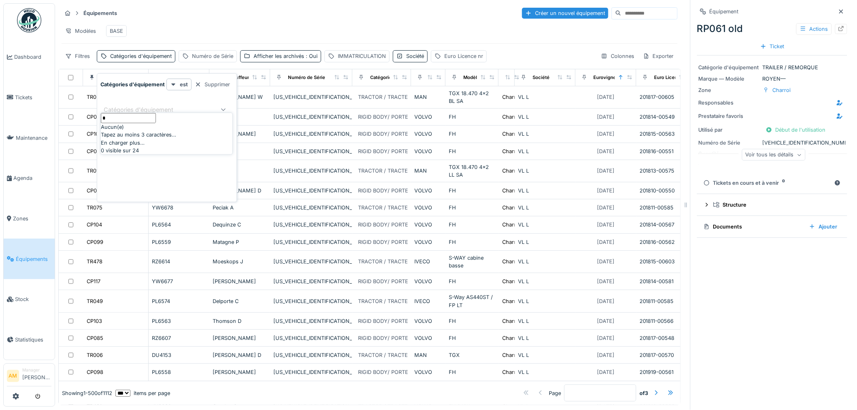
type d\'équipement_A1MDA "**"
click at [280, 3] on div "Équipements Créer un nouvel équipement Modèles BASE Filtres Catégories d'équipe…" at bounding box center [369, 34] width 622 height 62
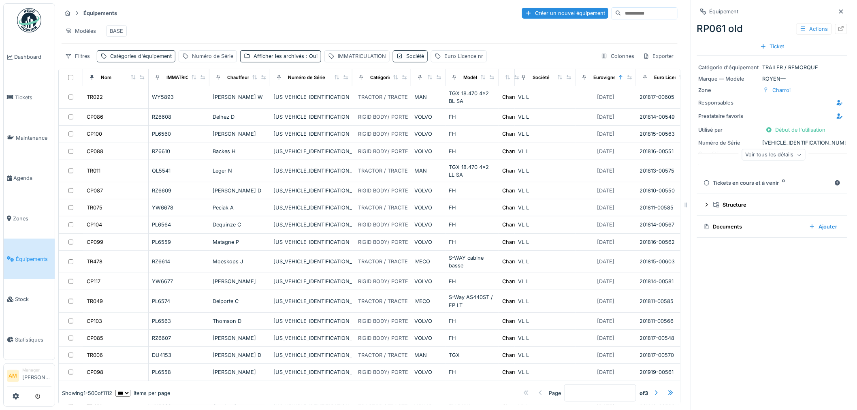
click at [151, 60] on div "Catégories d'équipement" at bounding box center [141, 56] width 62 height 8
click at [198, 60] on div "Numéro de Série" at bounding box center [212, 56] width 41 height 8
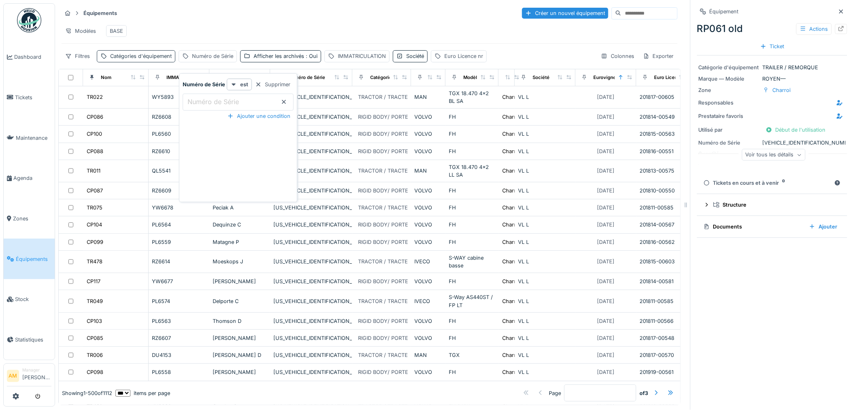
click at [137, 60] on div "Catégories d'équipement" at bounding box center [141, 56] width 62 height 8
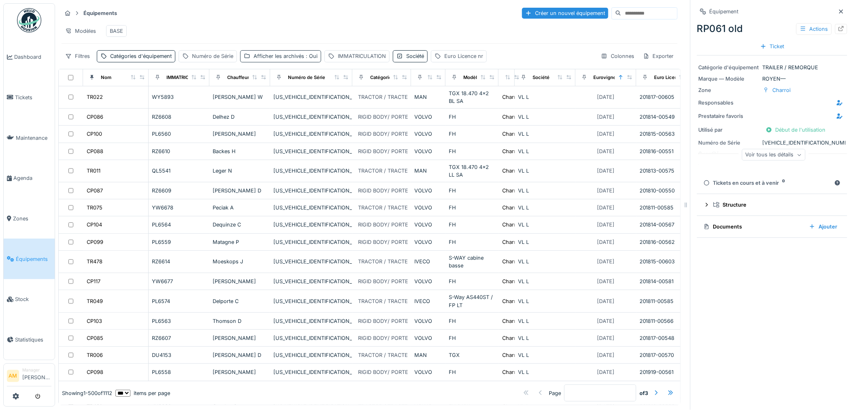
click at [294, 60] on div "Afficher les archivés : Oui" at bounding box center [285, 56] width 64 height 8
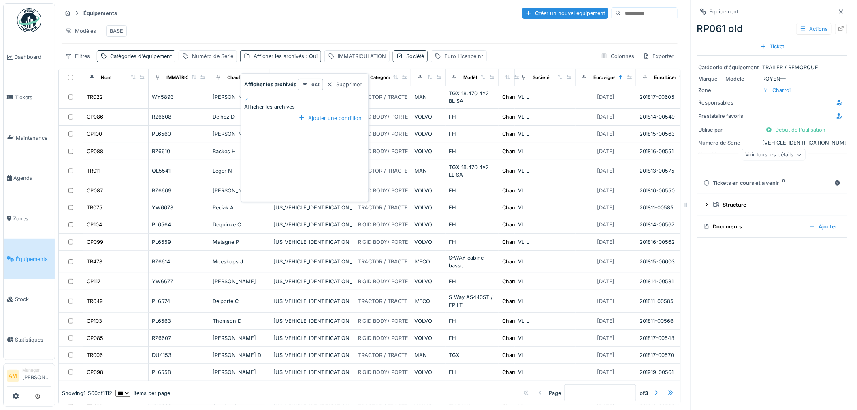
click at [273, 60] on div "Afficher les archivés : Oui" at bounding box center [285, 56] width 64 height 8
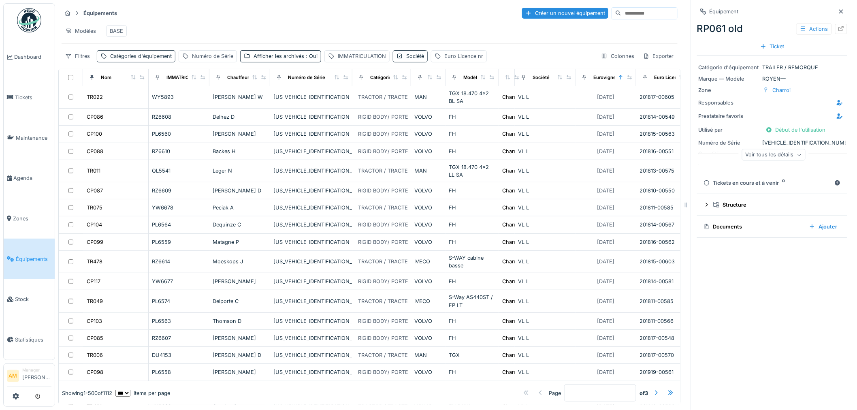
click at [145, 60] on div "Catégories d'équipement" at bounding box center [141, 56] width 62 height 8
click at [121, 105] on div "Catégories d'équipement" at bounding box center [144, 109] width 81 height 9
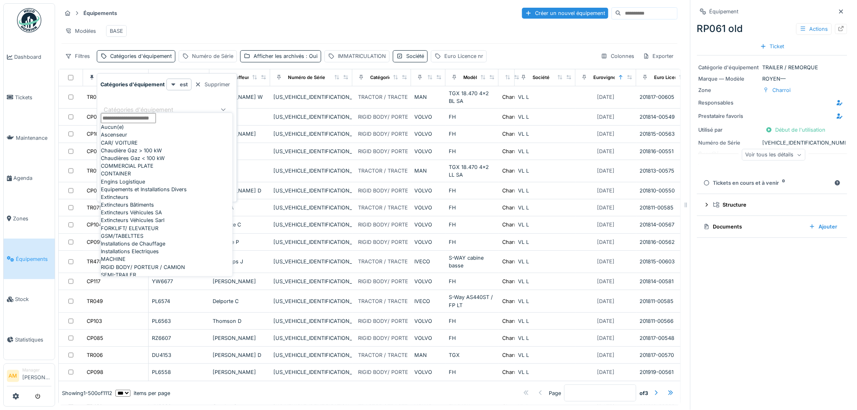
click at [117, 123] on d\'équipement_M5Nzc at bounding box center [128, 118] width 55 height 10
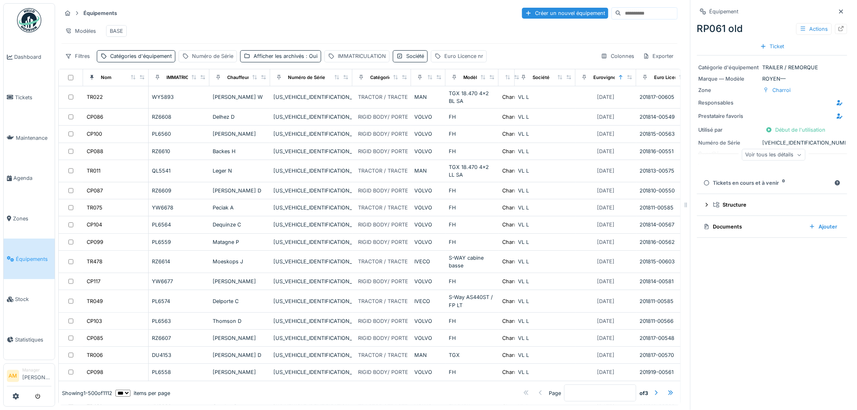
click at [152, 32] on div "Modèles BASE" at bounding box center [370, 31] width 616 height 18
click at [77, 62] on div "Filtres" at bounding box center [78, 56] width 32 height 12
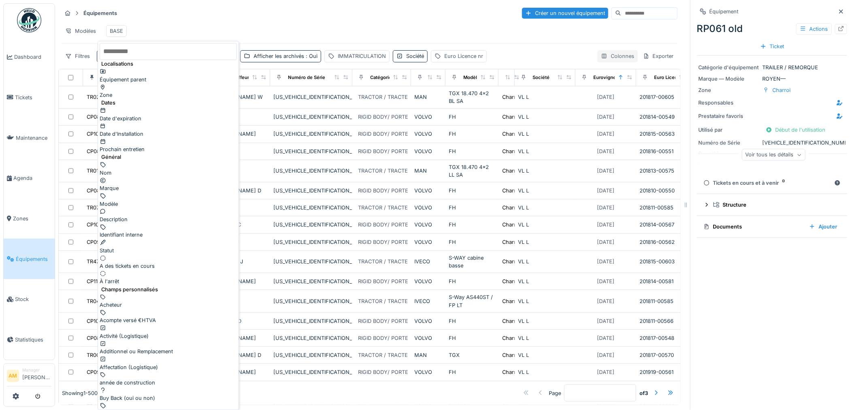
click at [605, 62] on div "Colonnes" at bounding box center [617, 56] width 40 height 12
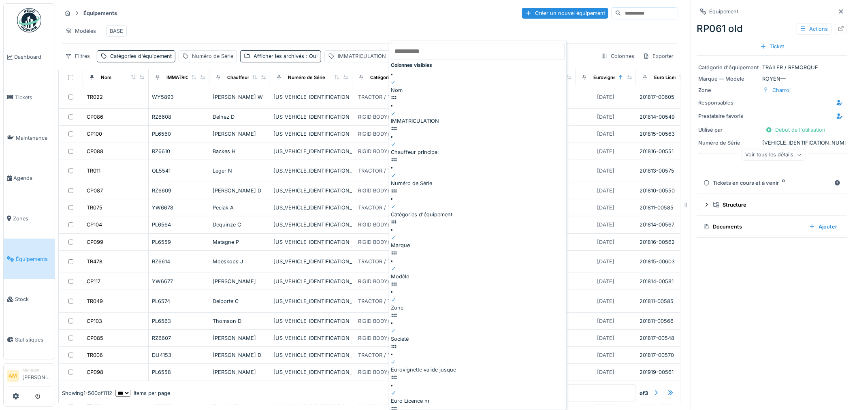
click at [219, 34] on div "Modèles BASE" at bounding box center [370, 31] width 616 height 18
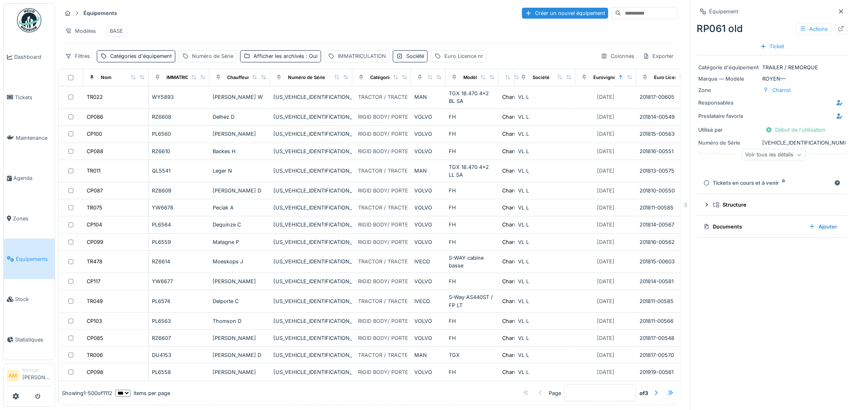
click at [123, 83] on div "Nom" at bounding box center [115, 77] width 59 height 10
click at [134, 61] on div "Catégories d'équipement" at bounding box center [136, 56] width 79 height 12
click at [611, 62] on div "Colonnes" at bounding box center [617, 56] width 40 height 12
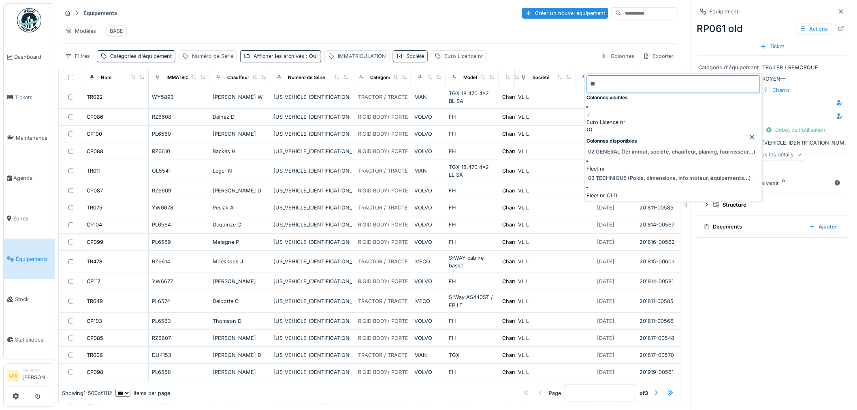
type input "*"
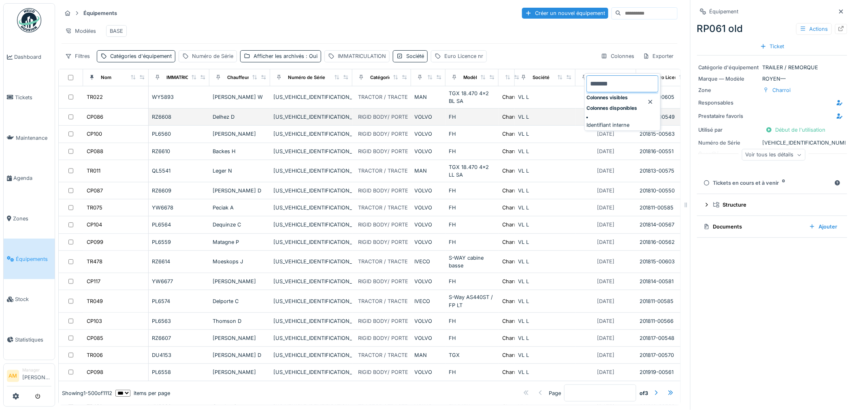
type input "*******"
click at [590, 121] on div at bounding box center [622, 121] width 72 height 0
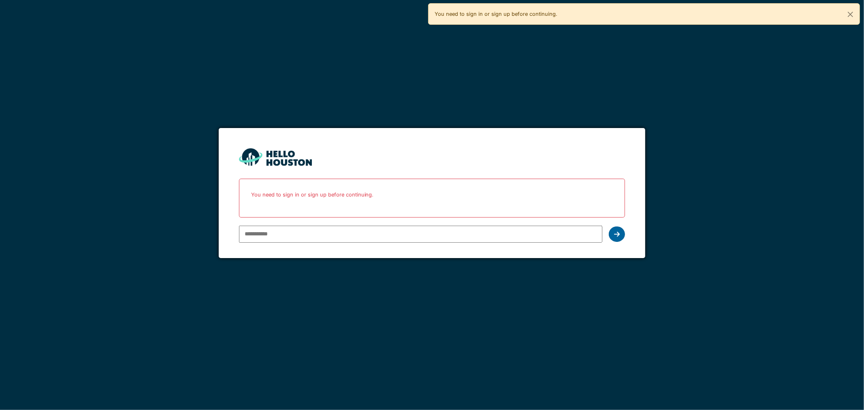
type input "**********"
click at [612, 232] on div at bounding box center [616, 233] width 16 height 15
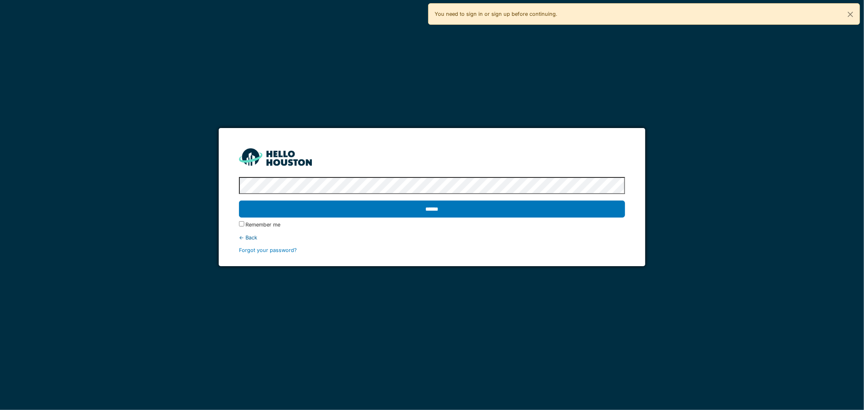
click at [355, 211] on input "******" at bounding box center [432, 208] width 386 height 17
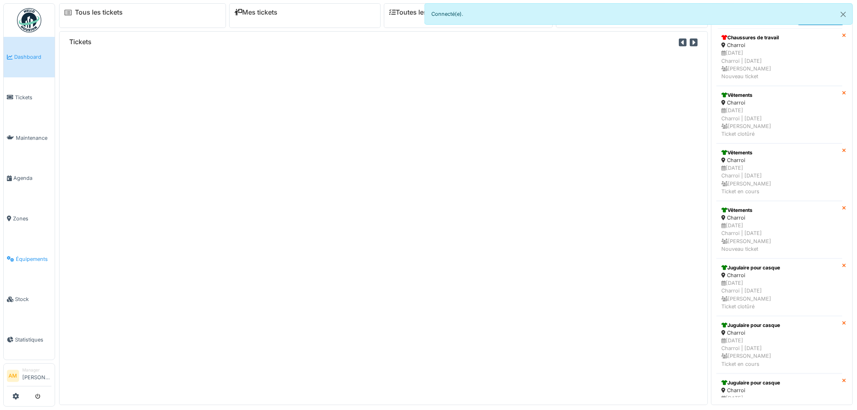
click at [30, 249] on link "Équipements" at bounding box center [29, 258] width 51 height 40
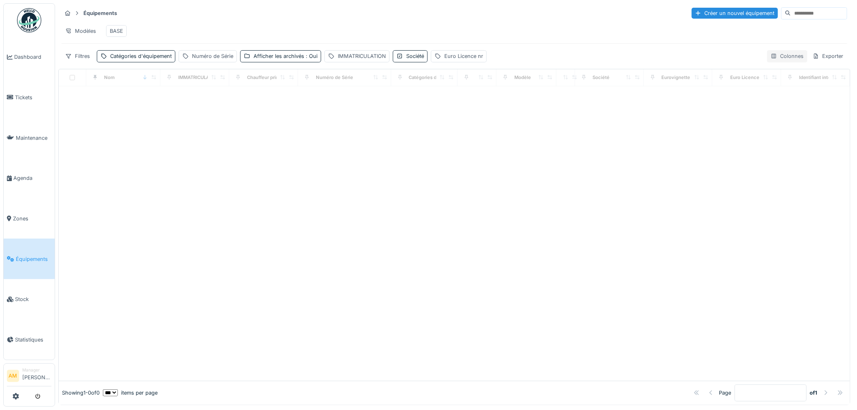
click at [777, 62] on div "Colonnes" at bounding box center [787, 56] width 40 height 12
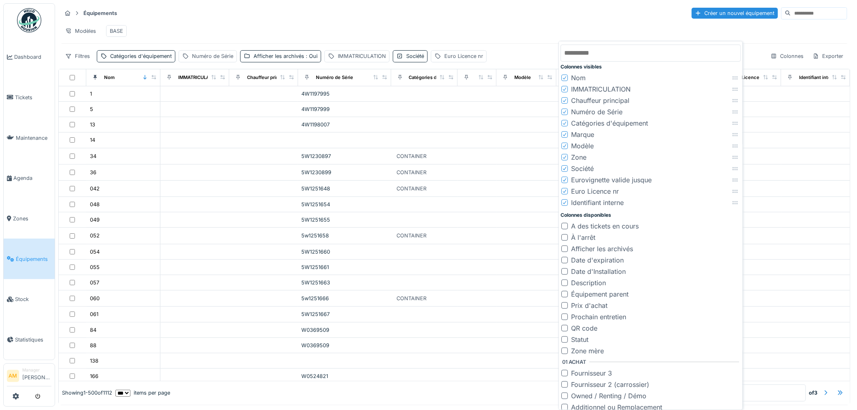
click at [732, 76] on icon at bounding box center [735, 77] width 6 height 5
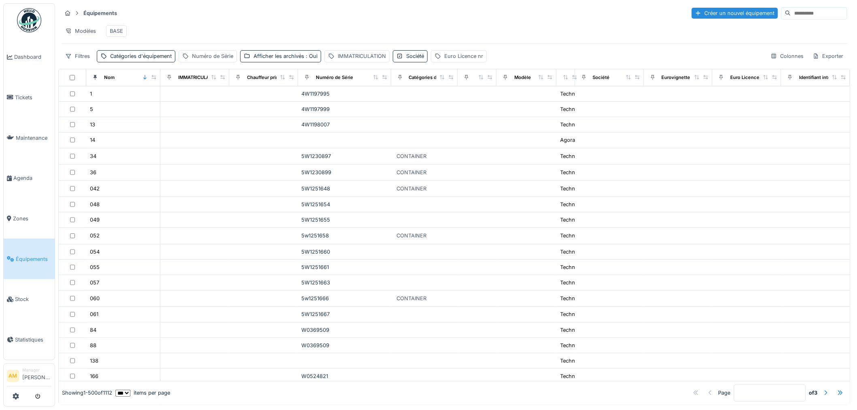
click at [474, 24] on div "Modèles BASE" at bounding box center [454, 31] width 785 height 18
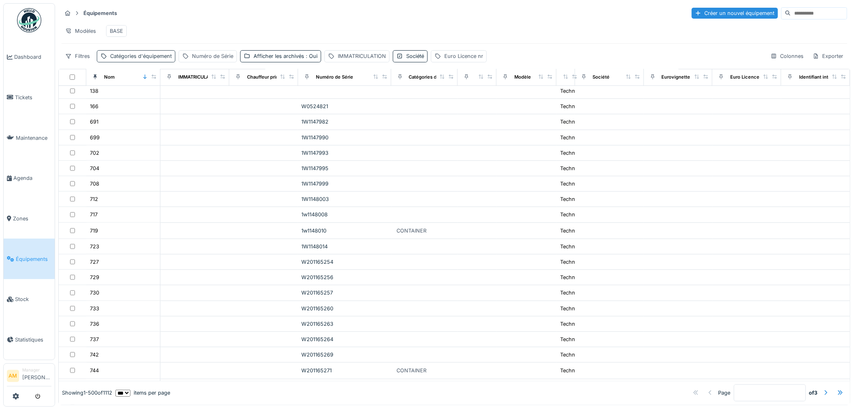
click at [150, 60] on div "Catégories d'équipement" at bounding box center [141, 56] width 62 height 8
click at [79, 62] on div "Filtres" at bounding box center [78, 56] width 32 height 12
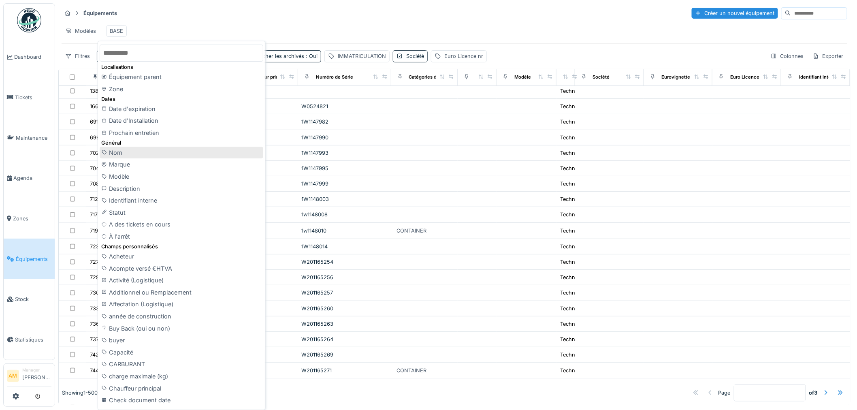
click at [130, 154] on div "Nom" at bounding box center [182, 153] width 164 height 12
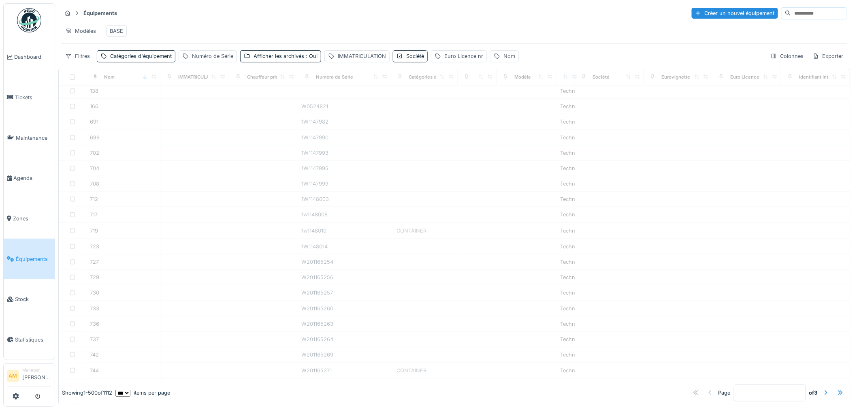
click at [500, 62] on div "Nom" at bounding box center [504, 56] width 29 height 12
click at [505, 101] on label "Nom" at bounding box center [499, 98] width 12 height 8
click at [513, 105] on input "Nom" at bounding box center [535, 109] width 84 height 17
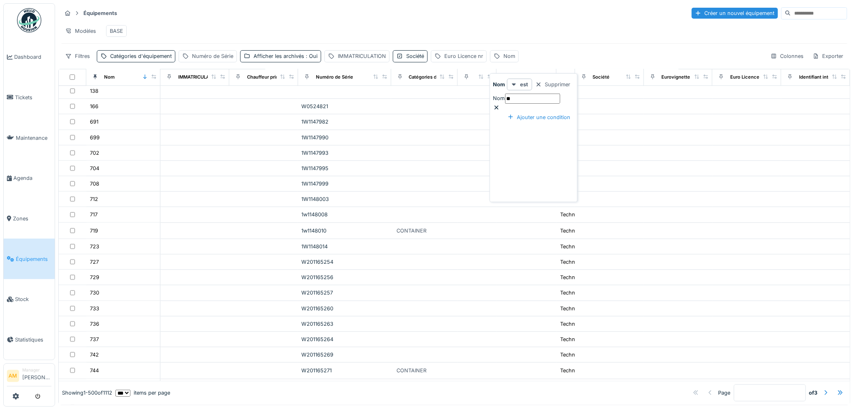
type input "**"
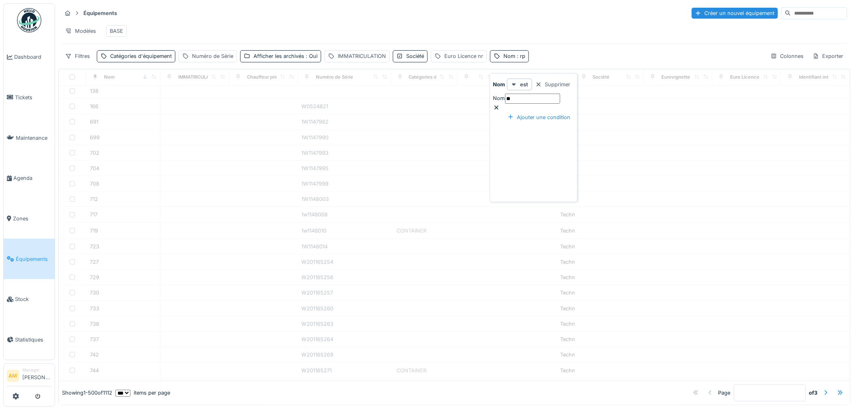
click at [549, 47] on div "Équipements Créer un nouvel équipement Modèles BASE Filtres Catégories d'équipe…" at bounding box center [454, 34] width 792 height 62
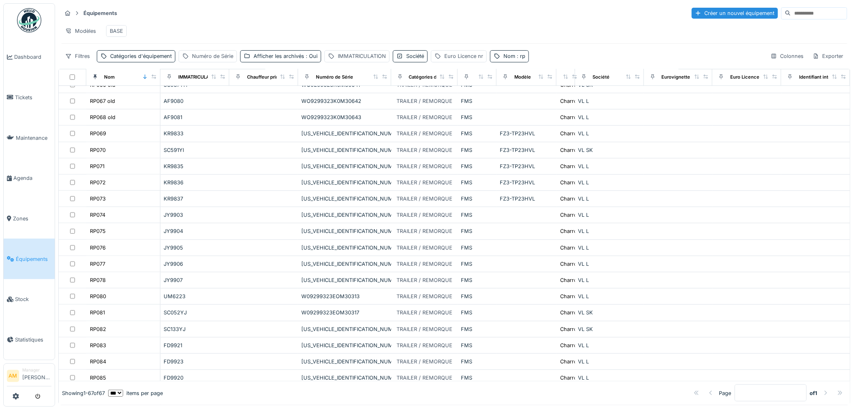
drag, startPoint x: 507, startPoint y: 62, endPoint x: 521, endPoint y: 39, distance: 26.9
click at [521, 39] on div "Équipements Créer un nouvel équipement Modèles BASE Filtres Catégories d'équipe…" at bounding box center [454, 34] width 792 height 62
click at [787, 62] on div "Colonnes" at bounding box center [787, 56] width 40 height 12
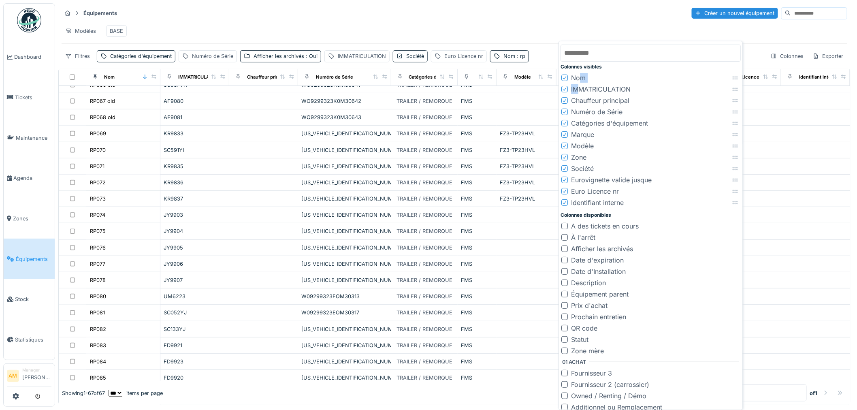
drag, startPoint x: 581, startPoint y: 78, endPoint x: 584, endPoint y: 70, distance: 8.0
click at [582, 75] on div "Nom" at bounding box center [578, 78] width 15 height 10
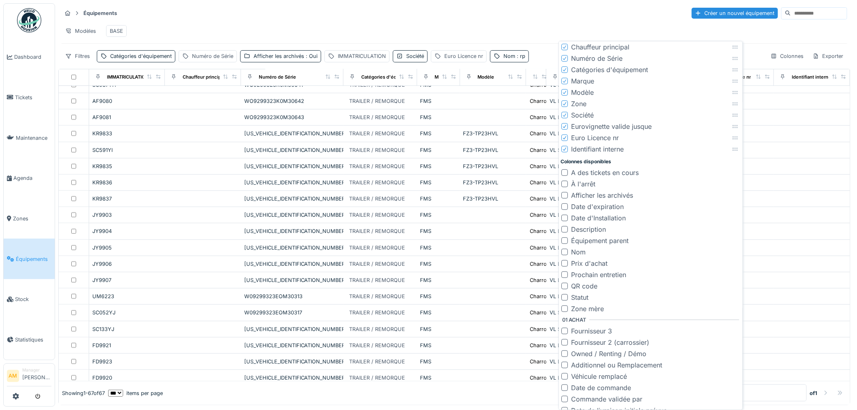
scroll to position [0, 0]
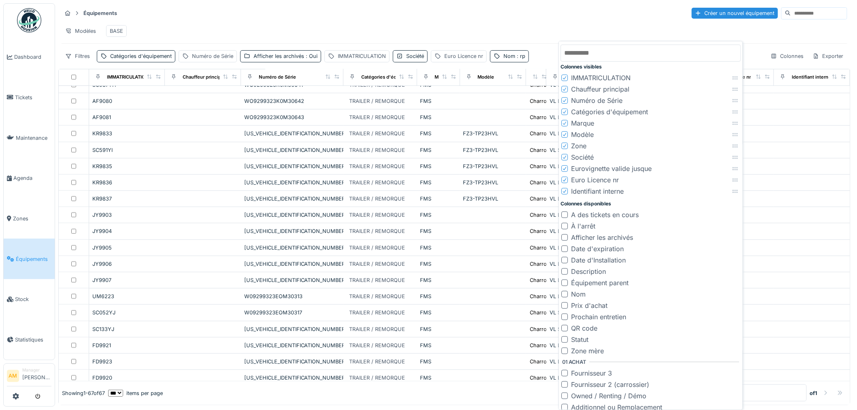
click at [586, 26] on div "Modèles BASE" at bounding box center [454, 31] width 785 height 18
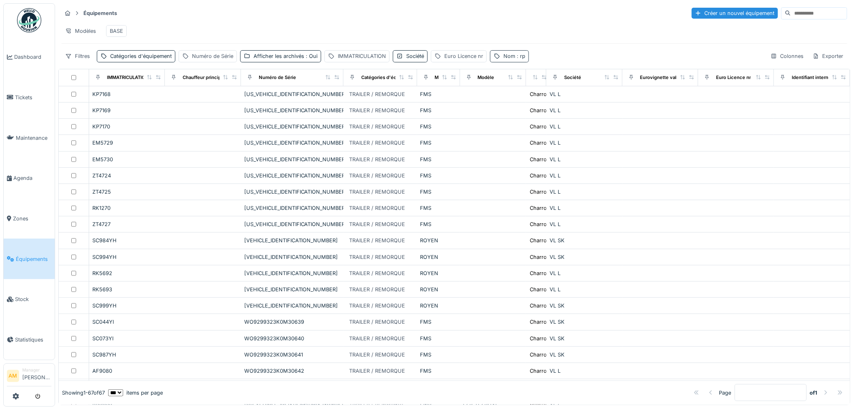
click at [507, 60] on div "Nom : rp" at bounding box center [514, 56] width 22 height 8
drag, startPoint x: 515, startPoint y: 108, endPoint x: 521, endPoint y: 106, distance: 6.3
click at [515, 108] on input "**" at bounding box center [535, 109] width 84 height 17
click at [792, 62] on div "Colonnes" at bounding box center [787, 56] width 40 height 12
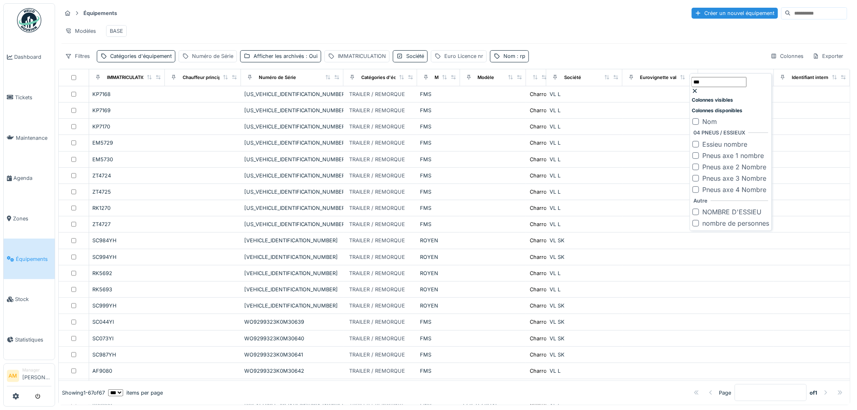
type input "***"
click at [697, 119] on div at bounding box center [695, 121] width 6 height 6
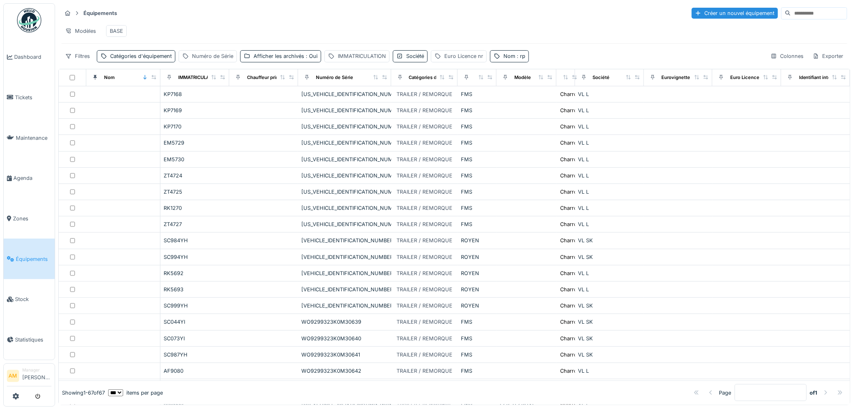
click at [648, 15] on div "Équipements Créer un nouvel équipement" at bounding box center [454, 12] width 785 height 13
click at [125, 83] on div "Nom" at bounding box center [122, 77] width 67 height 10
click at [511, 60] on div "Nom : rp" at bounding box center [514, 56] width 22 height 8
click at [511, 102] on input "**" at bounding box center [532, 99] width 55 height 10
click at [533, 102] on input "**" at bounding box center [532, 99] width 55 height 10
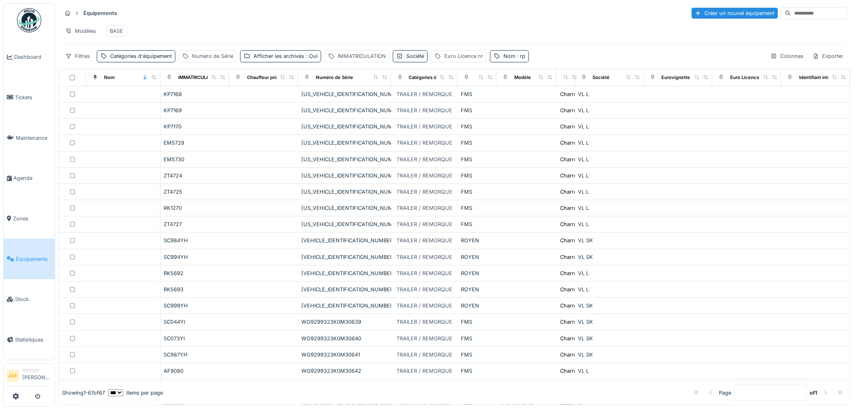
drag, startPoint x: 504, startPoint y: 36, endPoint x: 115, endPoint y: 53, distance: 389.0
click at [503, 36] on div "Modèles BASE" at bounding box center [454, 31] width 785 height 18
click at [126, 60] on div "Catégories d'équipement" at bounding box center [141, 56] width 62 height 8
click at [181, 29] on div "Modèles BASE" at bounding box center [454, 31] width 785 height 18
click at [84, 62] on div "Filtres" at bounding box center [78, 56] width 32 height 12
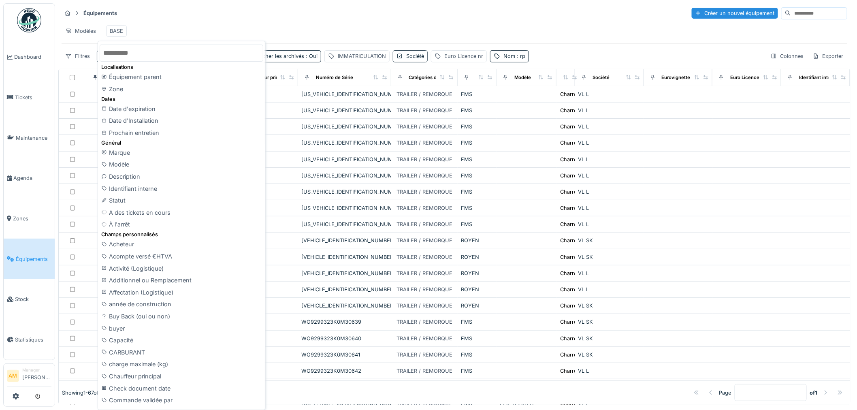
click at [155, 43] on div "Localisations Équipement parent Zone Dates Date d'expiration Date d'Installatio…" at bounding box center [182, 225] width 168 height 369
click at [159, 27] on div "Modèles BASE" at bounding box center [454, 31] width 785 height 18
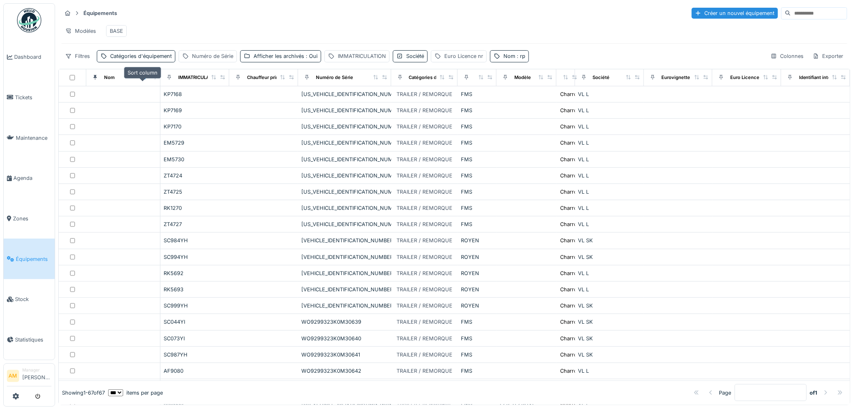
click at [142, 79] on icon at bounding box center [145, 77] width 6 height 4
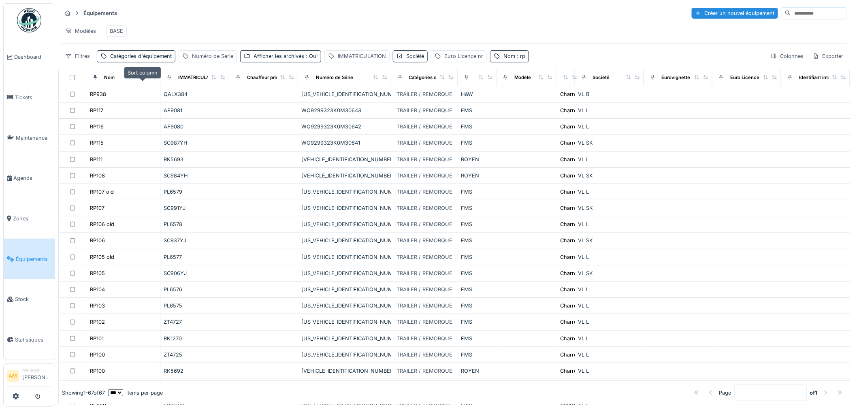
click at [143, 79] on icon at bounding box center [144, 77] width 3 height 4
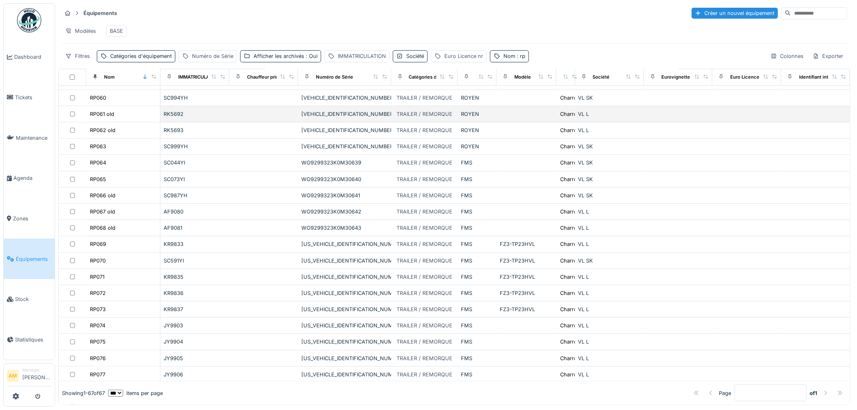
scroll to position [143, 0]
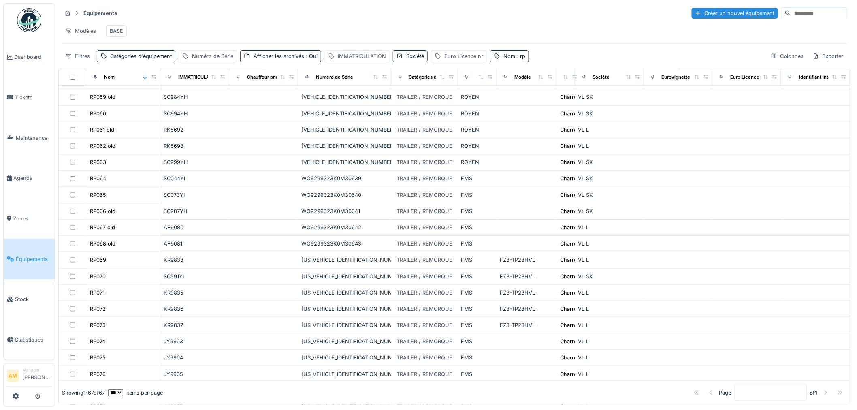
click at [361, 60] on div "IMMATRICULATION" at bounding box center [362, 56] width 48 height 8
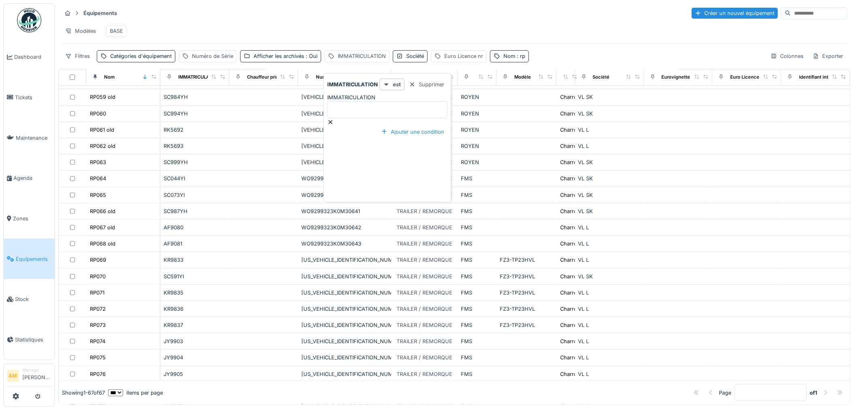
click at [361, 94] on label "IMMATRICULATION" at bounding box center [351, 98] width 48 height 8
click at [361, 101] on input "IMMATRICULATION" at bounding box center [387, 109] width 120 height 17
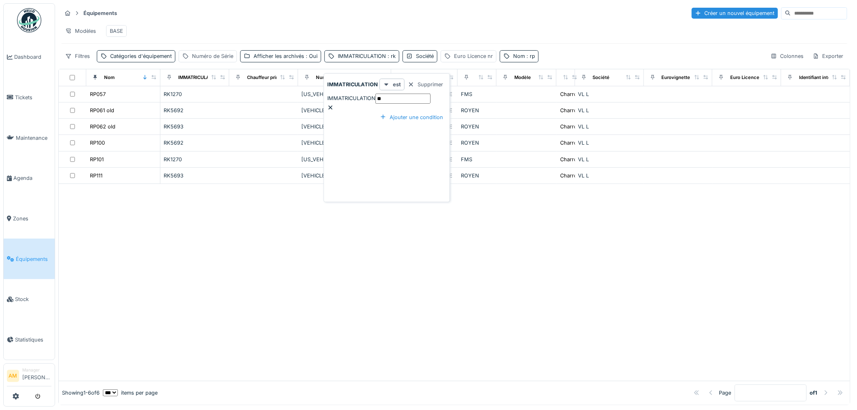
scroll to position [0, 0]
type input "******"
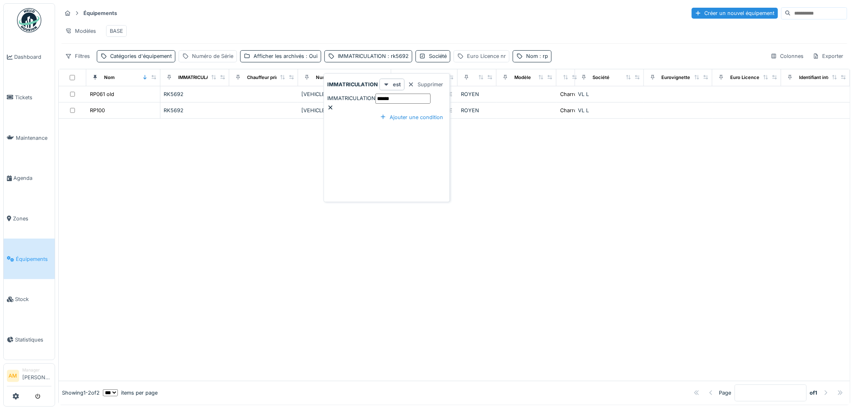
click at [255, 242] on div at bounding box center [454, 250] width 791 height 262
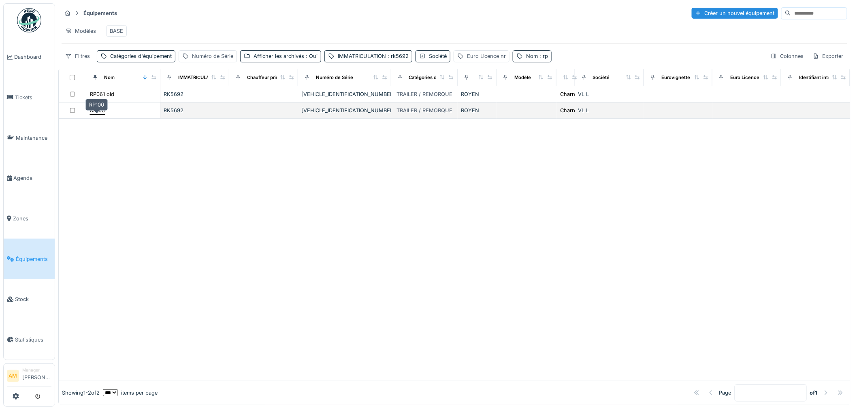
click at [99, 113] on div "RP100" at bounding box center [97, 110] width 15 height 8
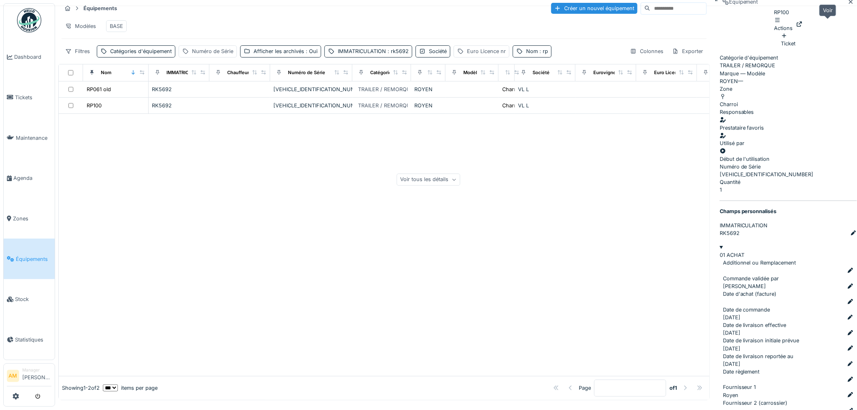
click at [802, 26] on icon at bounding box center [799, 23] width 6 height 5
click at [197, 176] on div at bounding box center [384, 245] width 651 height 262
click at [180, 191] on div at bounding box center [384, 245] width 651 height 262
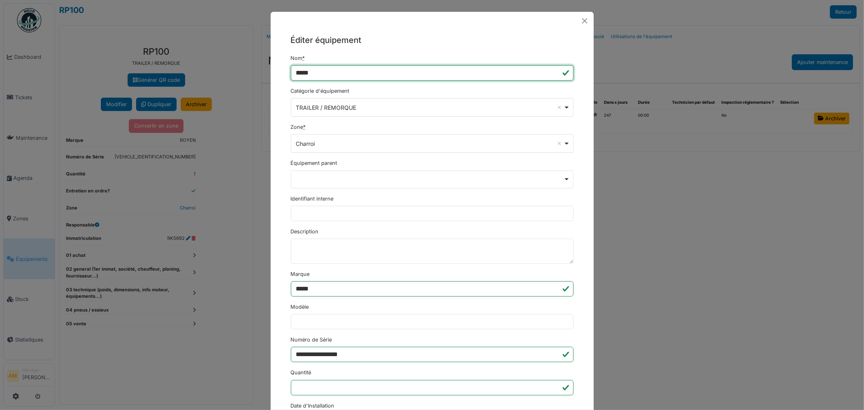
drag, startPoint x: 320, startPoint y: 70, endPoint x: 305, endPoint y: 73, distance: 15.6
click at [305, 73] on input "*****" at bounding box center [432, 72] width 283 height 15
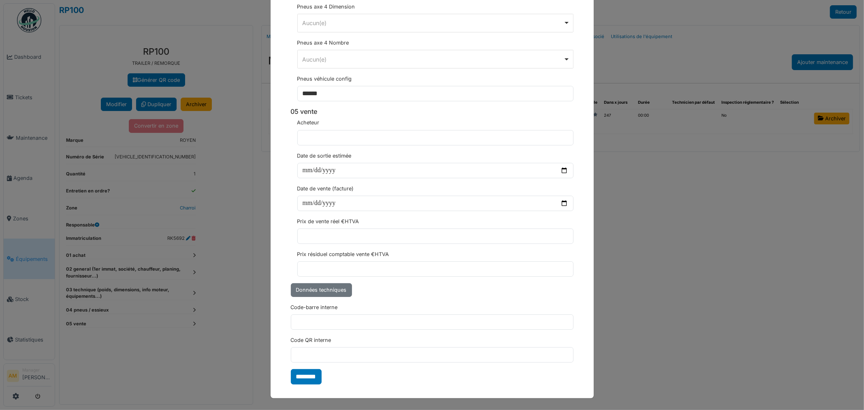
scroll to position [2369, 0]
type input "*****"
click at [302, 379] on input "********" at bounding box center [306, 376] width 31 height 15
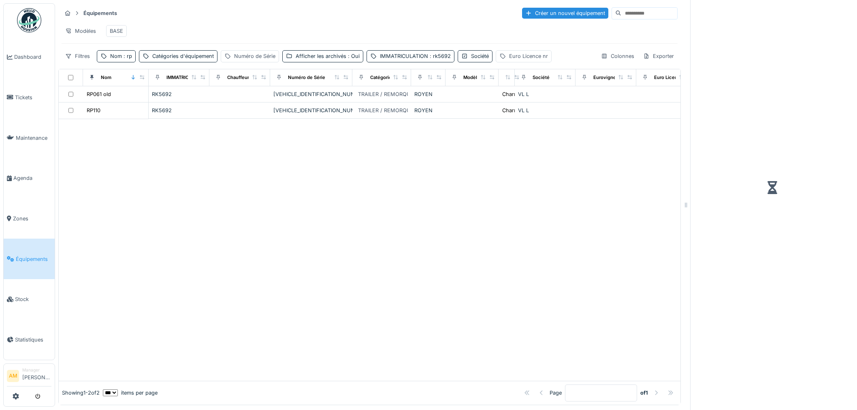
scroll to position [5, 0]
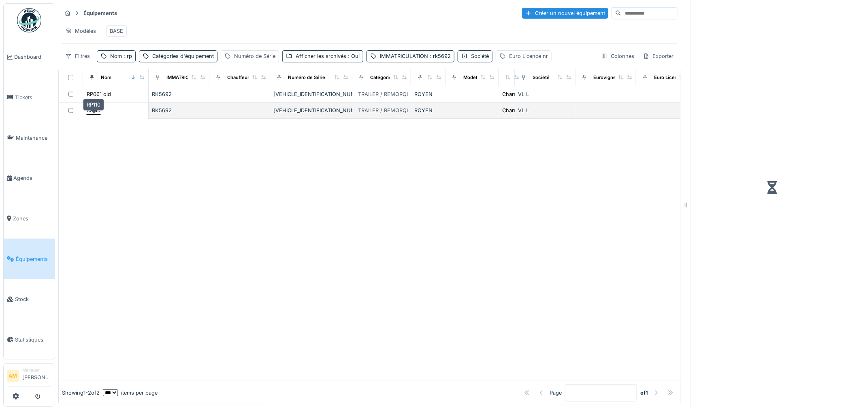
click at [98, 114] on div "RP110" at bounding box center [94, 110] width 14 height 8
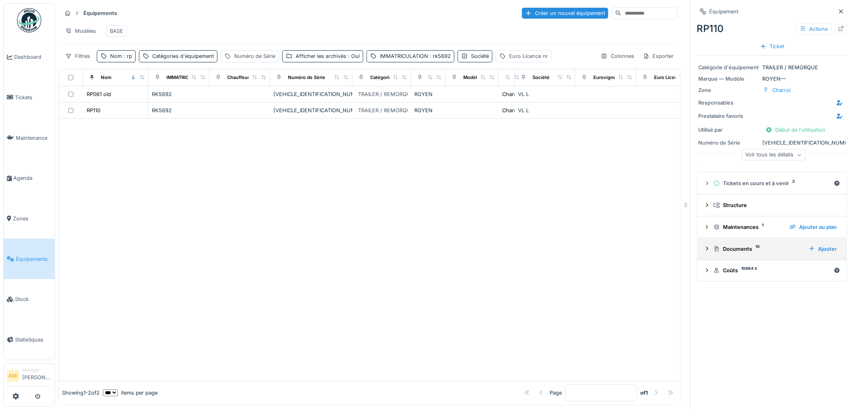
click at [704, 246] on icon at bounding box center [707, 248] width 6 height 5
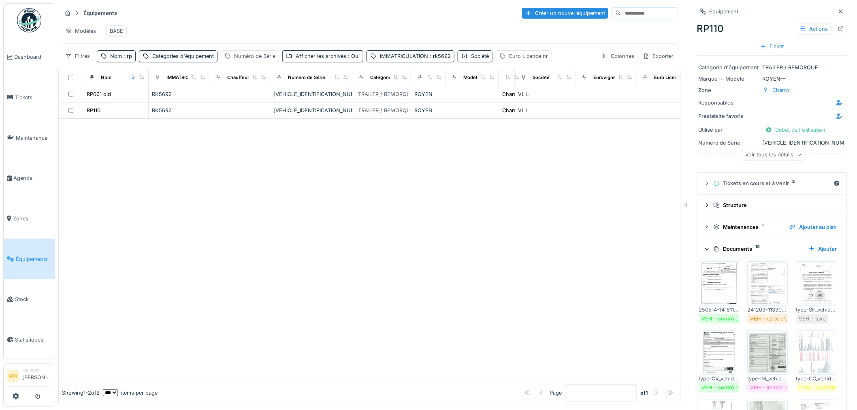
click at [712, 274] on img at bounding box center [719, 283] width 36 height 40
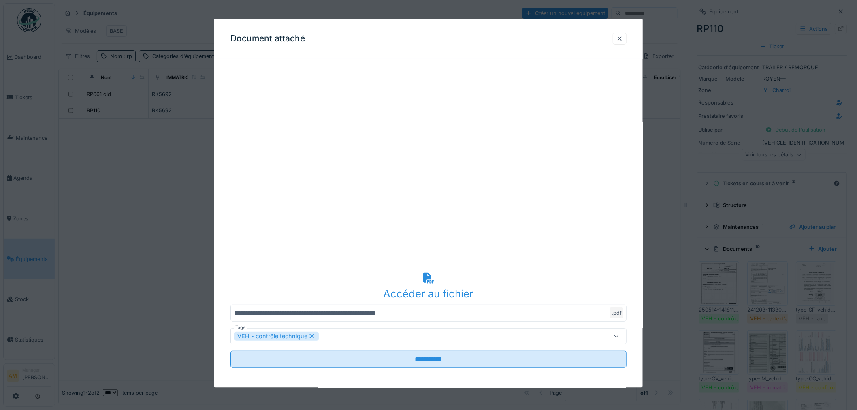
click at [712, 273] on div at bounding box center [428, 205] width 857 height 410
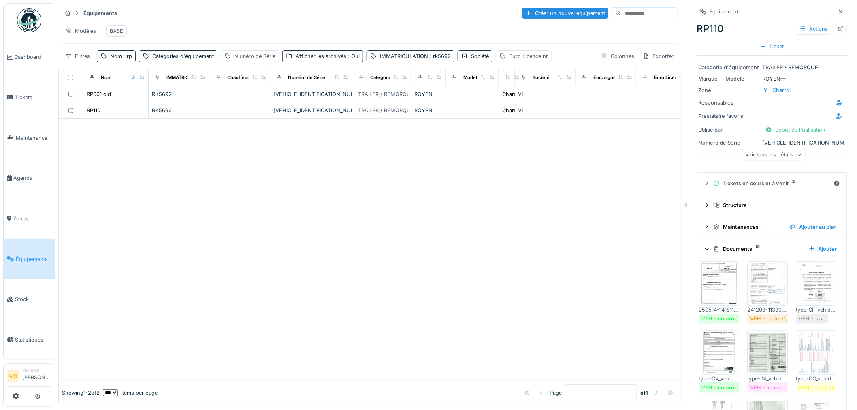
drag, startPoint x: 389, startPoint y: 252, endPoint x: 365, endPoint y: 246, distance: 25.1
click at [390, 252] on div at bounding box center [369, 250] width 621 height 262
click at [289, 205] on div at bounding box center [369, 250] width 621 height 262
click at [131, 57] on span ": rp" at bounding box center [127, 56] width 10 height 6
drag, startPoint x: 117, startPoint y: 99, endPoint x: 30, endPoint y: 99, distance: 86.6
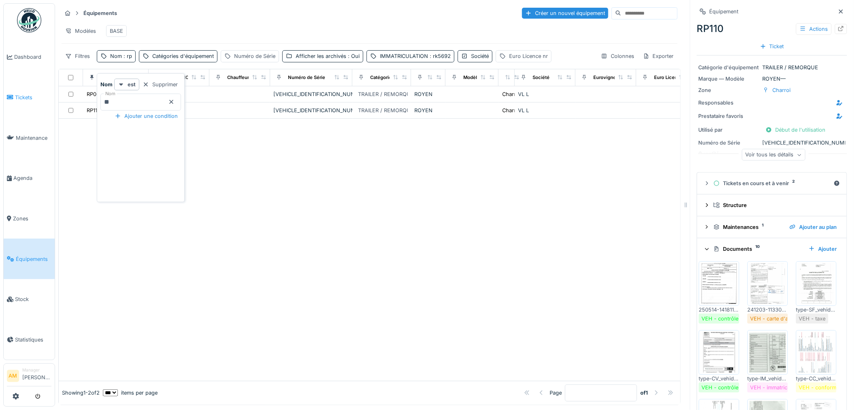
click at [47, 99] on body "Dashboard Tickets Maintenance Agenda Zones Équipements Stock Statistiques AM Ma…" at bounding box center [428, 205] width 857 height 410
type input "*****"
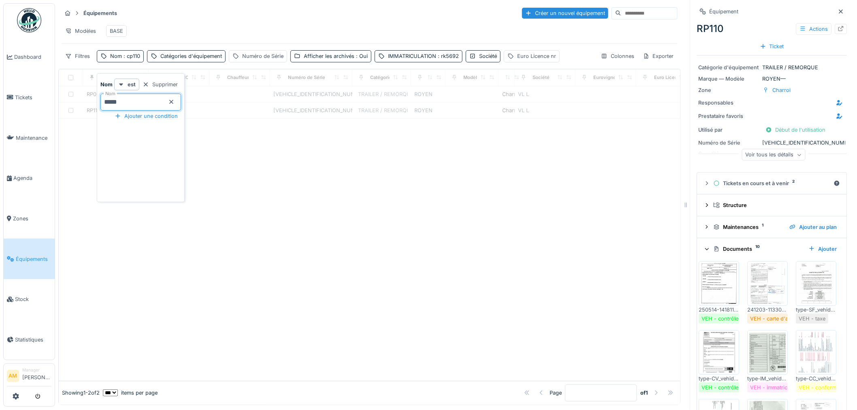
click at [324, 197] on div at bounding box center [369, 250] width 621 height 262
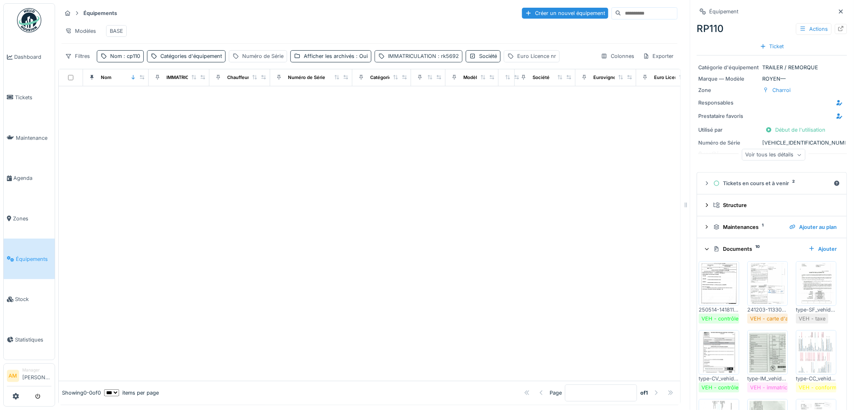
click at [442, 55] on div "IMMATRICULATION : rk5692" at bounding box center [423, 56] width 71 height 8
drag, startPoint x: 334, startPoint y: 94, endPoint x: 41, endPoint y: 136, distance: 296.1
click at [193, 108] on body "Dashboard Tickets Maintenance Agenda Zones Équipements Stock Statistiques AM Ma…" at bounding box center [428, 205] width 857 height 410
click at [296, 214] on div at bounding box center [369, 241] width 621 height 278
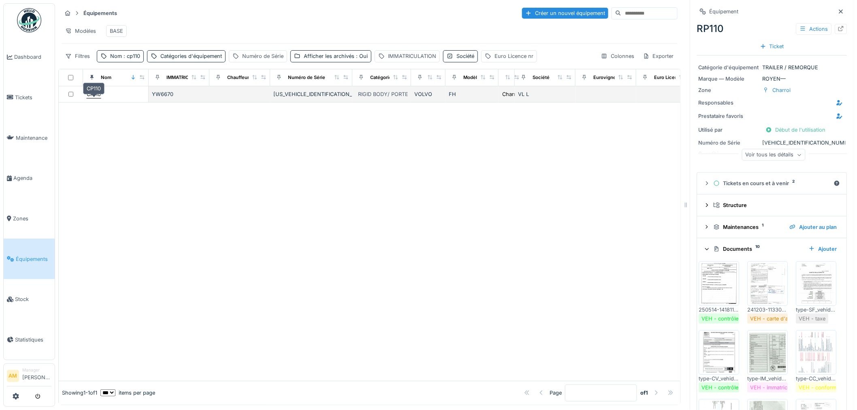
click at [96, 98] on div "CP110" at bounding box center [94, 94] width 14 height 8
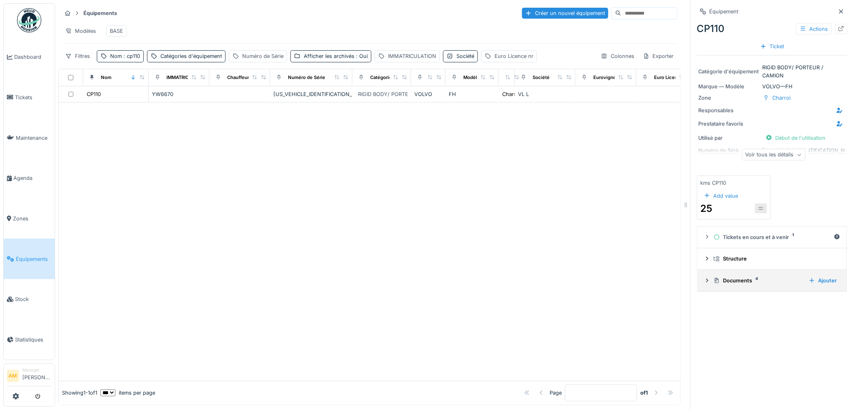
click at [716, 284] on div "Documents 4" at bounding box center [757, 281] width 89 height 8
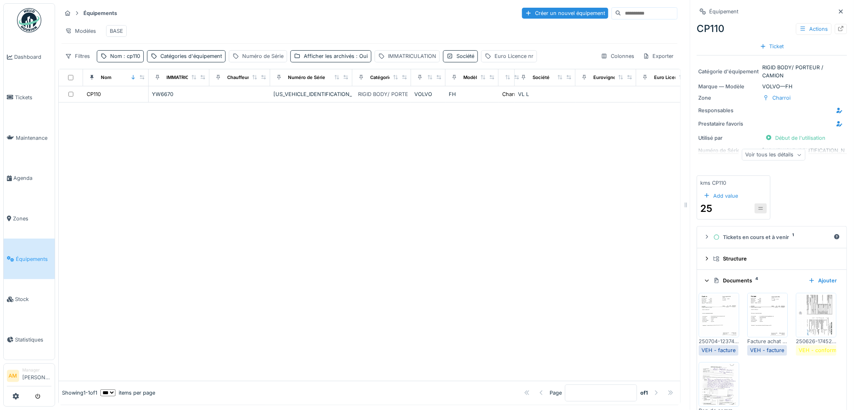
click at [770, 153] on div "Voir tous les détails" at bounding box center [774, 155] width 64 height 12
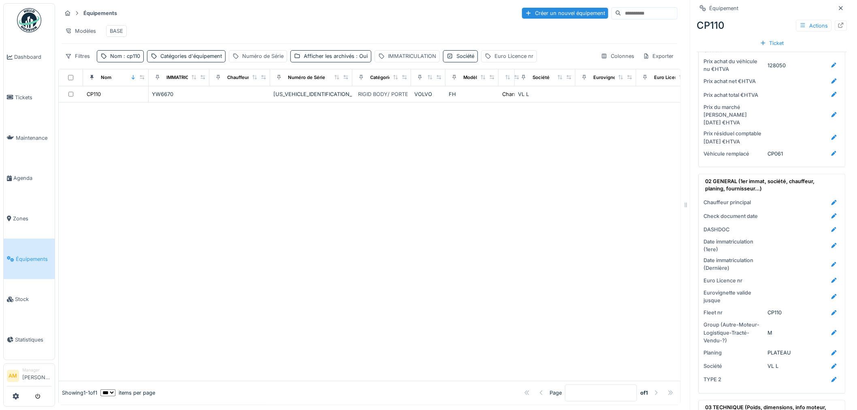
scroll to position [540, 0]
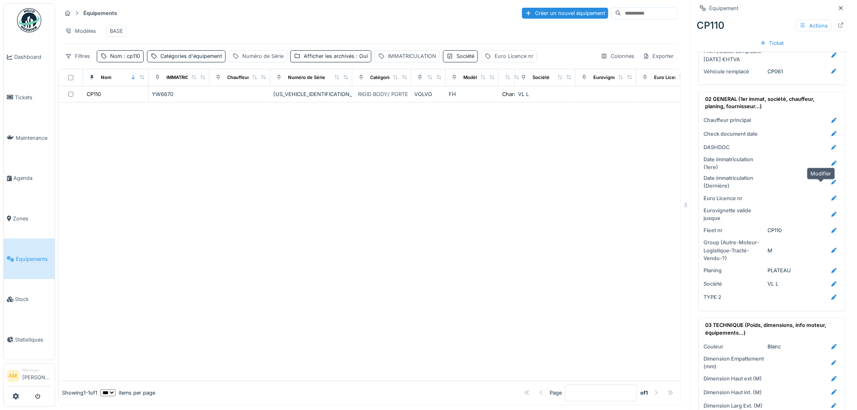
click at [831, 196] on icon at bounding box center [834, 198] width 6 height 5
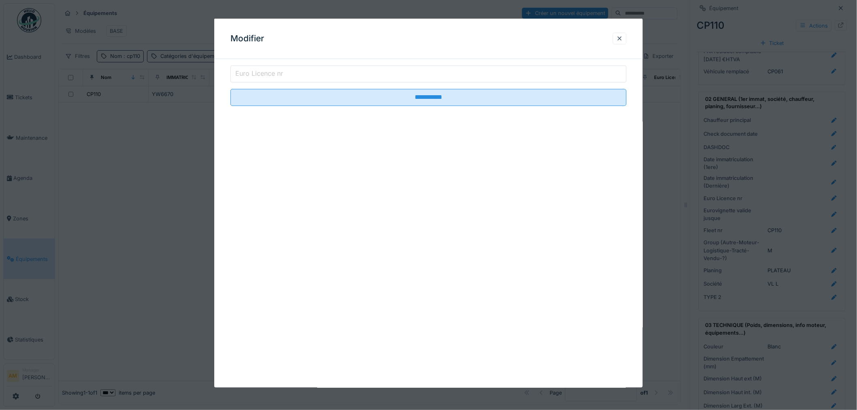
click at [334, 78] on input "Euro Licence nr" at bounding box center [428, 74] width 396 height 17
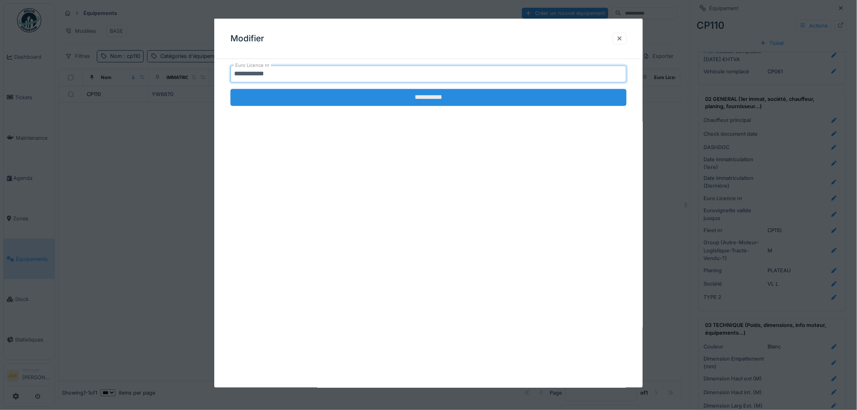
type input "**********"
click at [366, 102] on input "**********" at bounding box center [428, 97] width 396 height 17
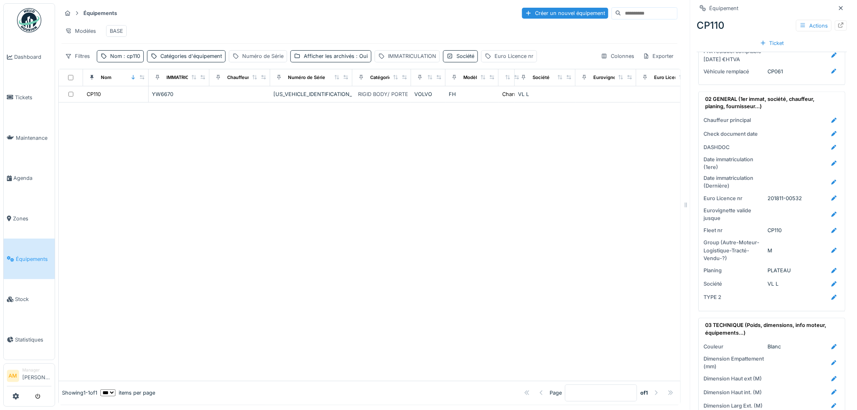
click at [464, 189] on div at bounding box center [369, 241] width 621 height 278
click at [460, 208] on div at bounding box center [369, 241] width 621 height 278
click at [440, 209] on div at bounding box center [369, 241] width 621 height 278
click at [299, 221] on div at bounding box center [369, 241] width 621 height 278
drag, startPoint x: 23, startPoint y: 253, endPoint x: 34, endPoint y: 245, distance: 14.0
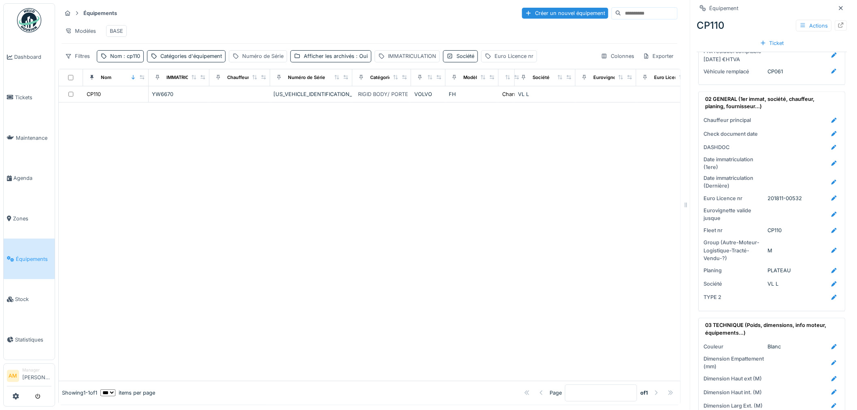
click at [23, 255] on span "Équipements" at bounding box center [34, 259] width 36 height 8
drag, startPoint x: 302, startPoint y: 217, endPoint x: 302, endPoint y: 211, distance: 5.3
click at [302, 215] on div at bounding box center [369, 241] width 621 height 278
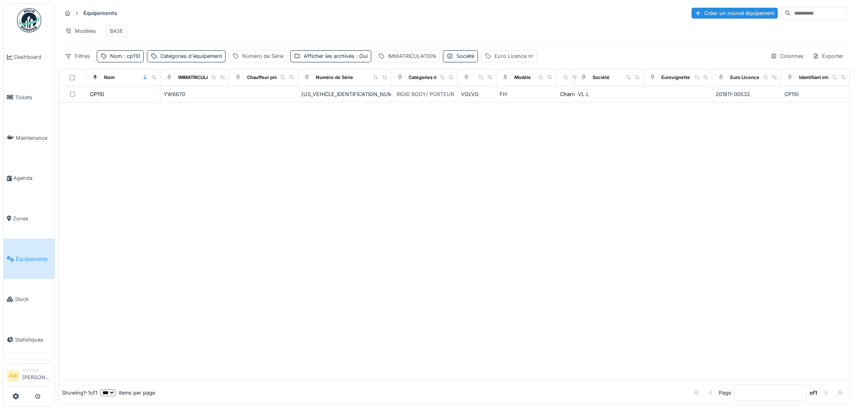
click at [158, 172] on div at bounding box center [454, 241] width 791 height 278
click at [130, 59] on span ": cp110" at bounding box center [131, 56] width 18 height 6
click at [74, 100] on body "Dashboard Tickets Maintenance [GEOGRAPHIC_DATA] Zones Équipements Stock Statist…" at bounding box center [428, 205] width 857 height 410
click at [619, 151] on div at bounding box center [454, 241] width 791 height 278
click at [565, 196] on div at bounding box center [454, 241] width 791 height 278
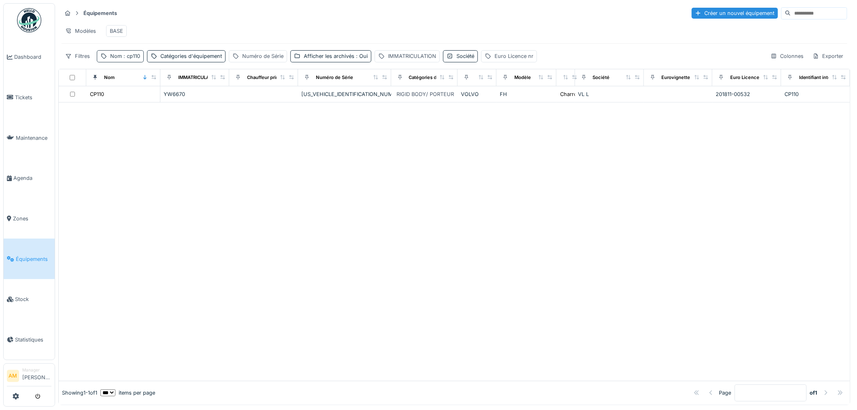
click at [129, 59] on span ": cp110" at bounding box center [131, 56] width 18 height 6
drag, startPoint x: 128, startPoint y: 102, endPoint x: 117, endPoint y: 104, distance: 11.9
click at [117, 104] on input "*****" at bounding box center [140, 102] width 81 height 17
type input "*****"
click at [302, 205] on div at bounding box center [454, 241] width 791 height 278
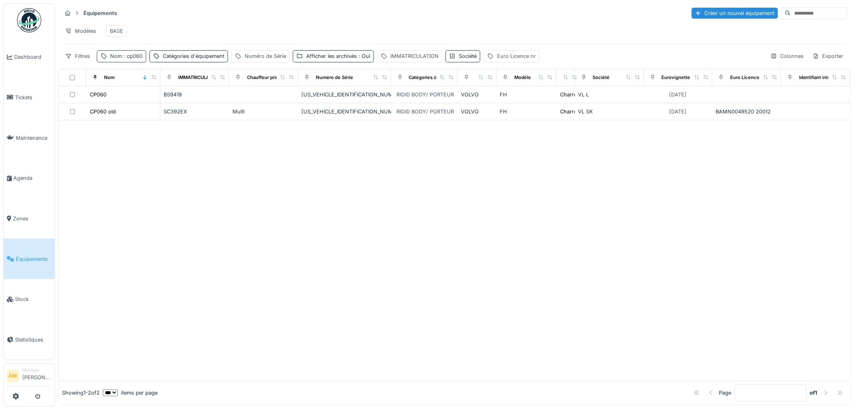
click at [128, 59] on span ": cp060" at bounding box center [132, 56] width 21 height 6
drag, startPoint x: 126, startPoint y: 100, endPoint x: 37, endPoint y: 114, distance: 90.2
click at [51, 111] on body "Dashboard Tickets Maintenance [GEOGRAPHIC_DATA] Zones Équipements Stock Statist…" at bounding box center [428, 205] width 857 height 410
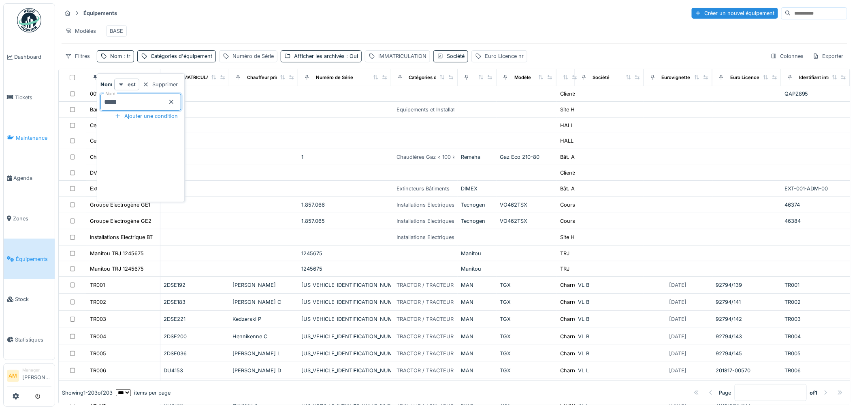
type input "*****"
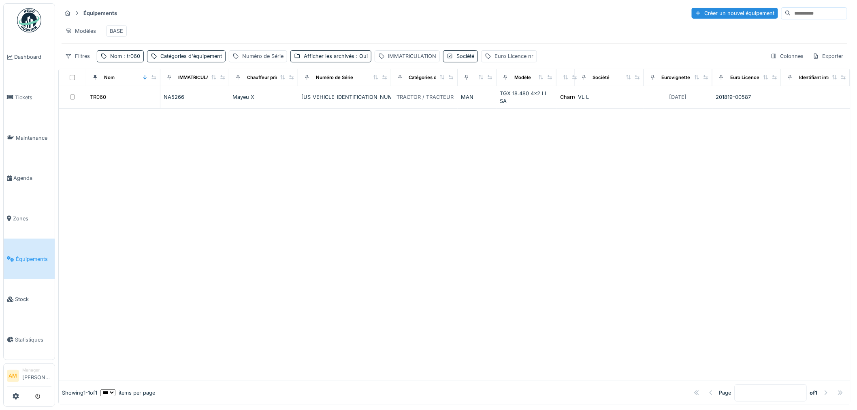
click at [264, 29] on div "Modèles BASE" at bounding box center [454, 31] width 785 height 18
click at [346, 60] on div "Afficher les archivés : Oui" at bounding box center [336, 56] width 64 height 8
click at [296, 100] on icon at bounding box center [296, 99] width 3 height 3
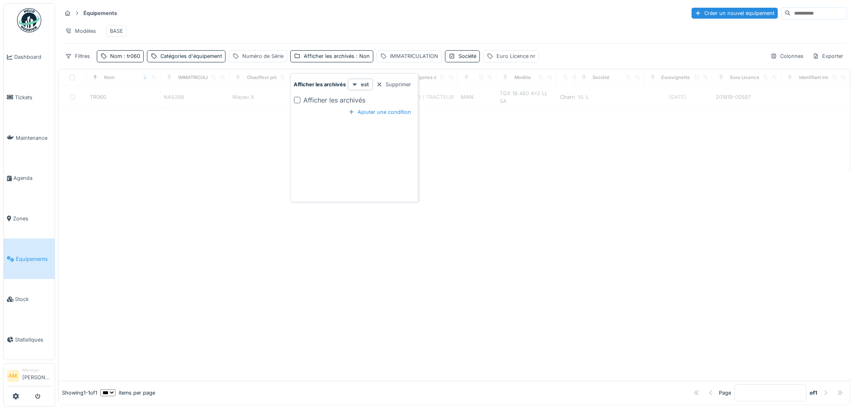
click at [298, 100] on div at bounding box center [297, 100] width 6 height 6
click at [306, 25] on div "Modèles BASE" at bounding box center [454, 31] width 785 height 18
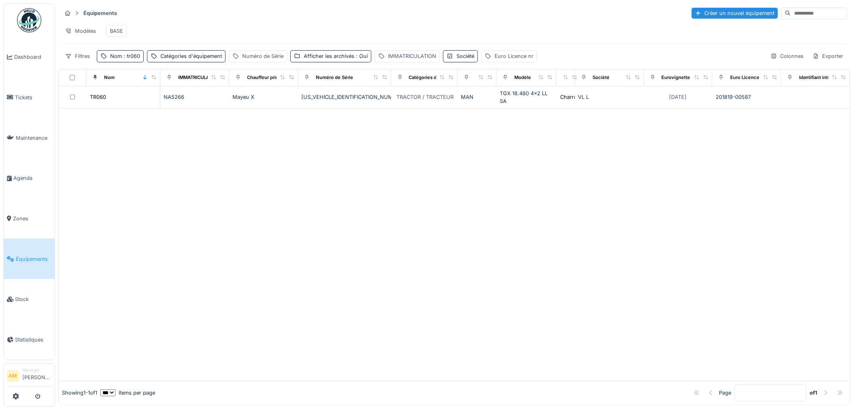
click at [433, 164] on div at bounding box center [454, 244] width 791 height 272
click at [138, 59] on span ": tr060" at bounding box center [131, 56] width 18 height 6
drag, startPoint x: 130, startPoint y: 100, endPoint x: 111, endPoint y: 103, distance: 19.4
click at [111, 103] on input "*****" at bounding box center [140, 102] width 81 height 17
type input "*****"
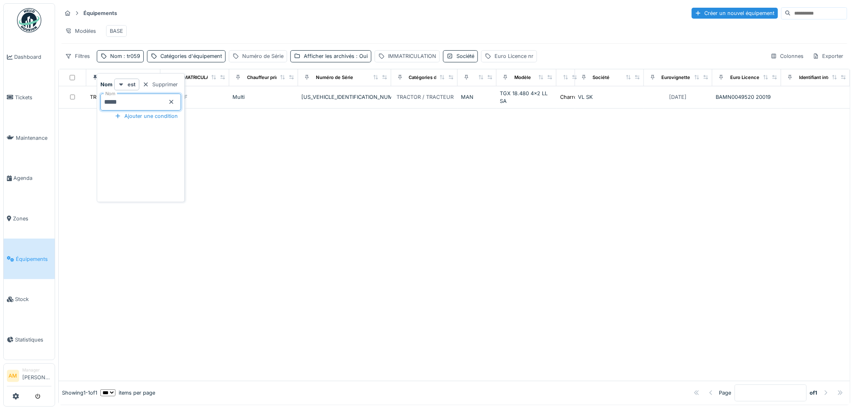
drag, startPoint x: 359, startPoint y: 213, endPoint x: 383, endPoint y: 219, distance: 25.1
click at [359, 213] on div at bounding box center [454, 244] width 791 height 272
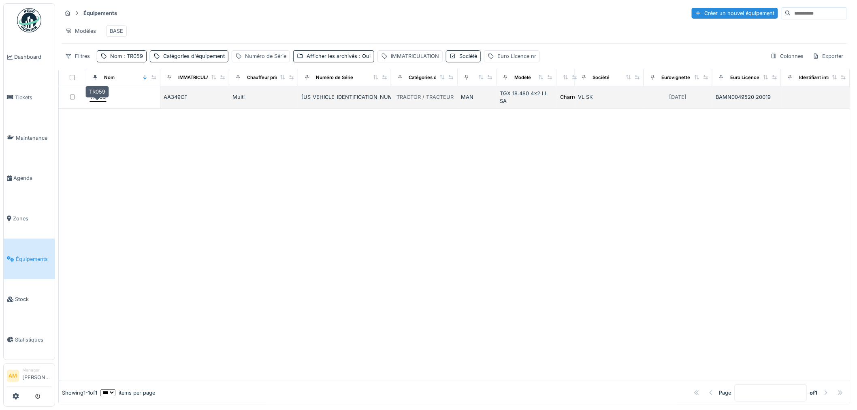
click at [100, 101] on div "TR059" at bounding box center [98, 97] width 16 height 8
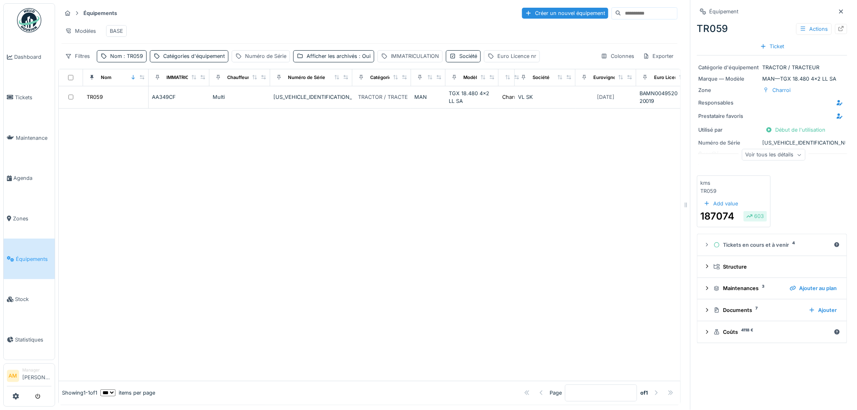
click at [767, 156] on div "Voir tous les détails" at bounding box center [774, 155] width 64 height 12
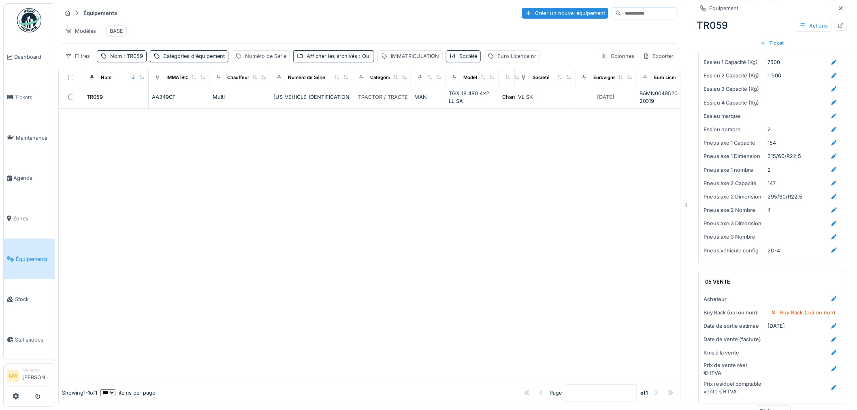
scroll to position [1202, 0]
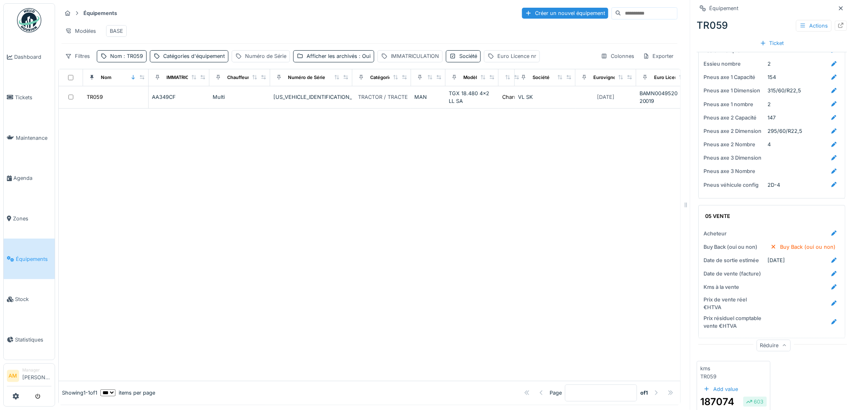
click at [373, 260] on div at bounding box center [369, 244] width 621 height 272
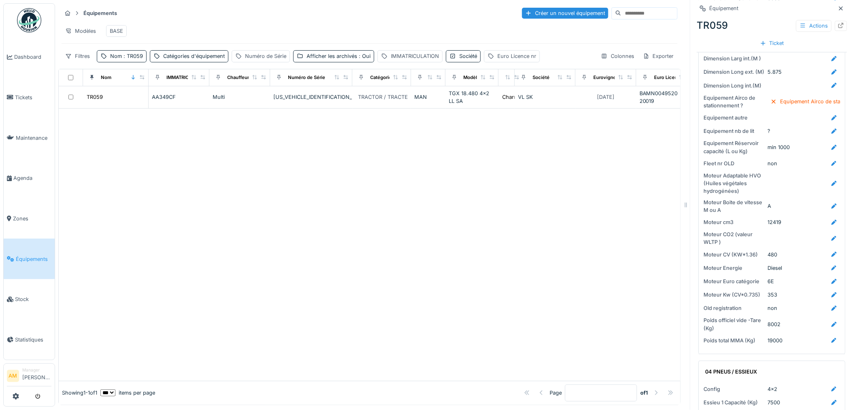
scroll to position [752, 0]
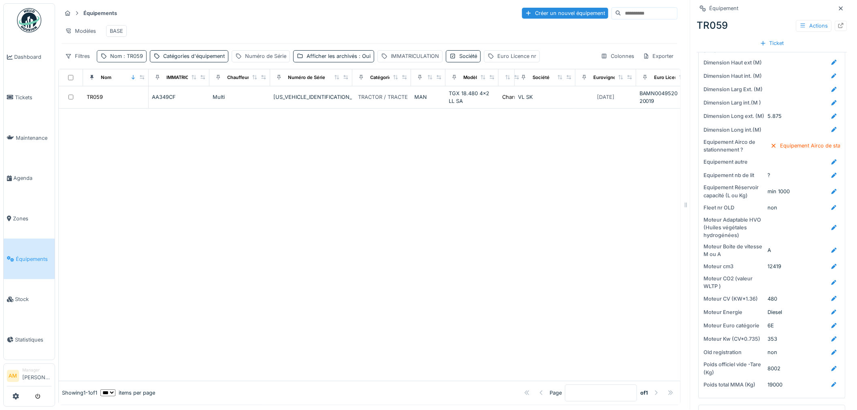
click at [143, 62] on div "Nom : TR059" at bounding box center [122, 56] width 50 height 12
click at [118, 103] on input "*****" at bounding box center [140, 102] width 81 height 17
type input "*****"
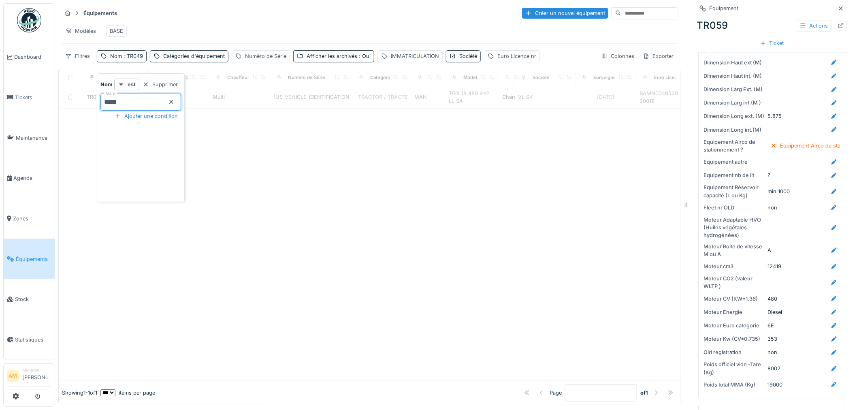
click at [302, 155] on div at bounding box center [369, 244] width 621 height 272
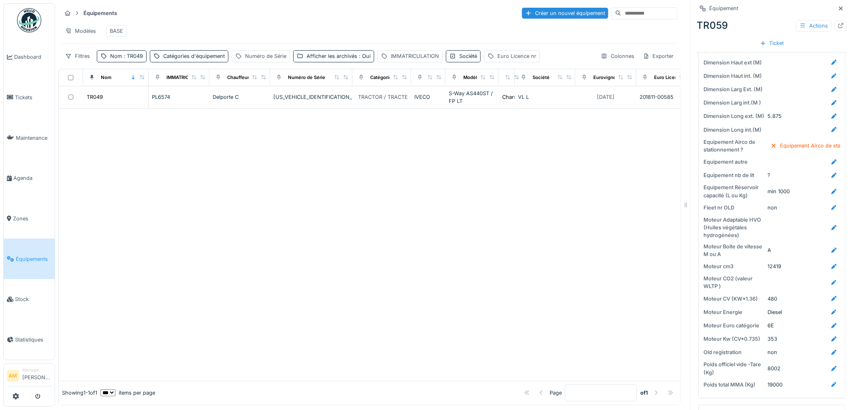
drag, startPoint x: 267, startPoint y: 176, endPoint x: 261, endPoint y: 173, distance: 6.5
click at [267, 176] on div at bounding box center [369, 244] width 621 height 272
click at [173, 195] on div at bounding box center [369, 244] width 621 height 272
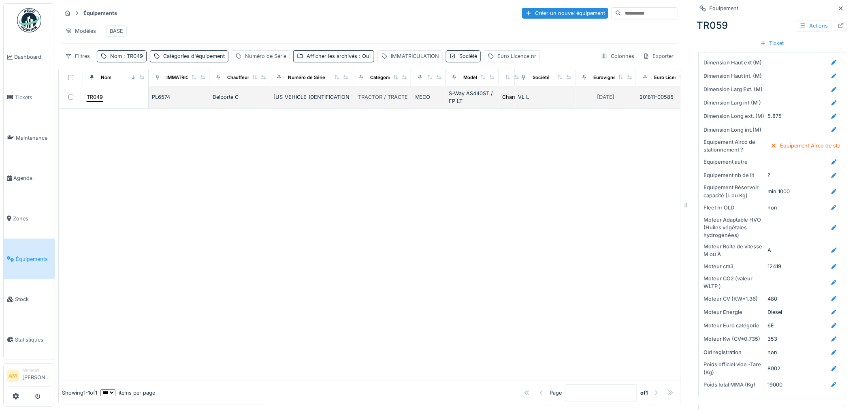
click at [96, 101] on div "TR049" at bounding box center [95, 97] width 16 height 8
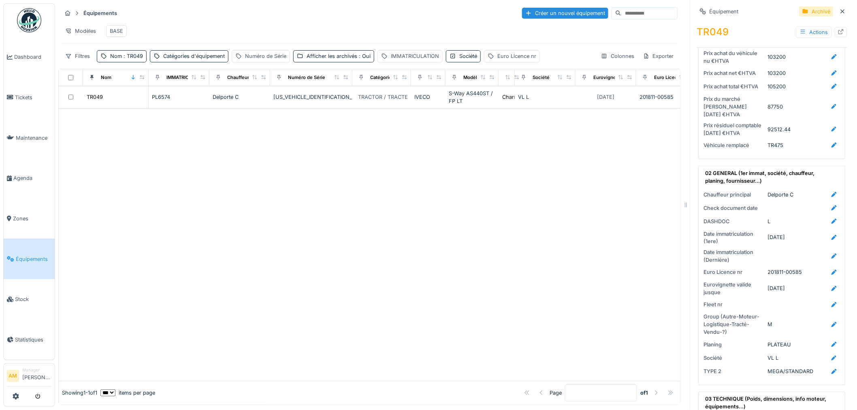
scroll to position [495, 0]
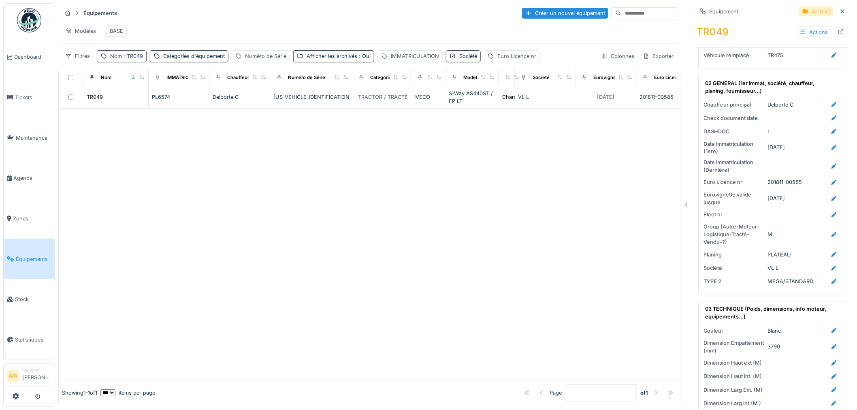
click at [134, 57] on span ": TR049" at bounding box center [132, 56] width 21 height 6
drag, startPoint x: 131, startPoint y: 96, endPoint x: 117, endPoint y: 98, distance: 13.4
click at [117, 98] on input "*****" at bounding box center [140, 102] width 81 height 17
type input "*****"
drag, startPoint x: 257, startPoint y: 184, endPoint x: 266, endPoint y: 179, distance: 10.2
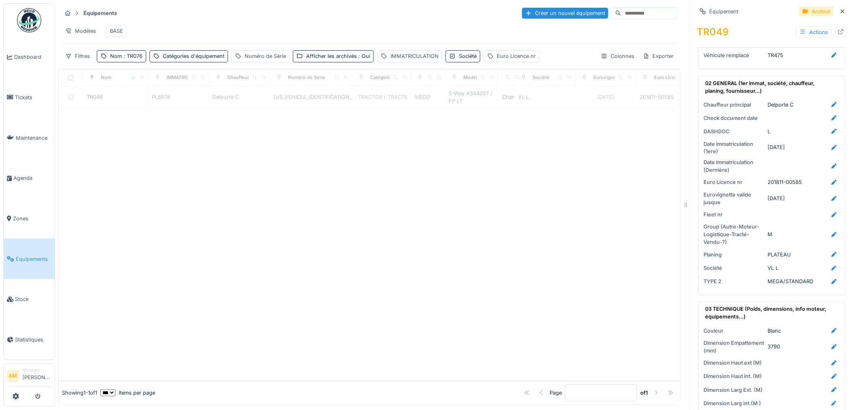
click at [262, 181] on div at bounding box center [369, 244] width 621 height 272
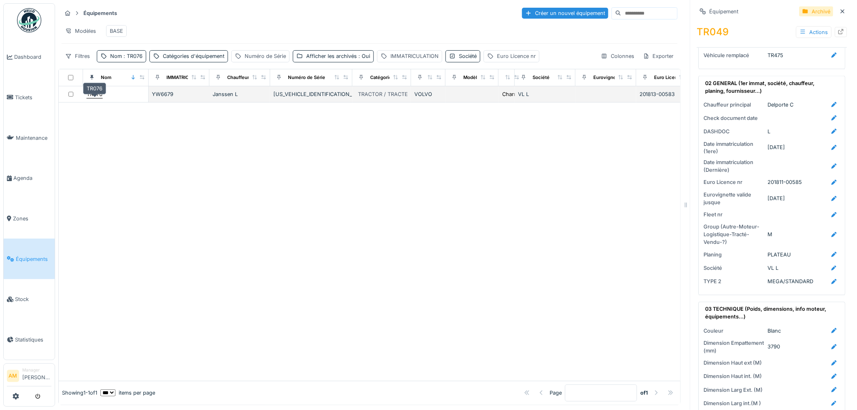
click at [95, 95] on div "TR076" at bounding box center [95, 94] width 16 height 8
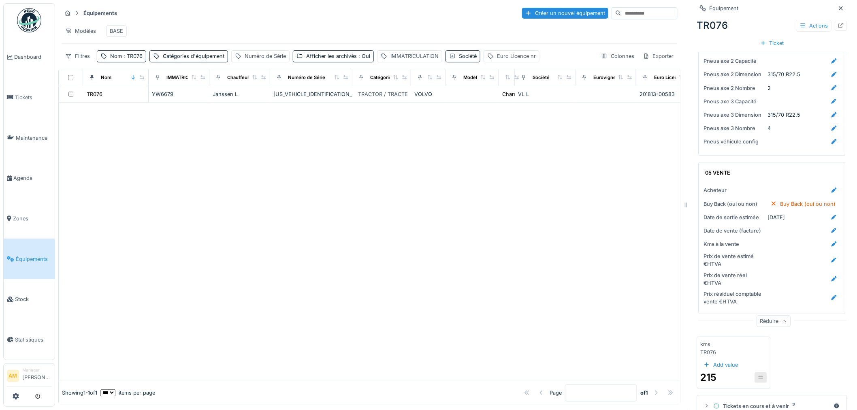
scroll to position [1442, 0]
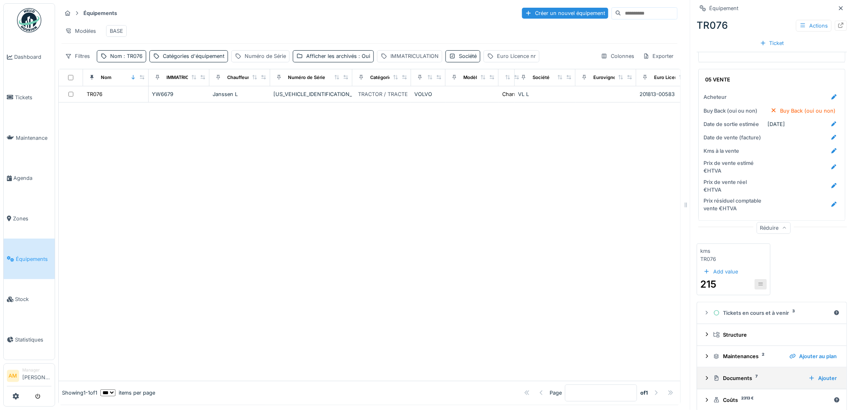
click at [731, 374] on div "Documents 7" at bounding box center [757, 378] width 89 height 8
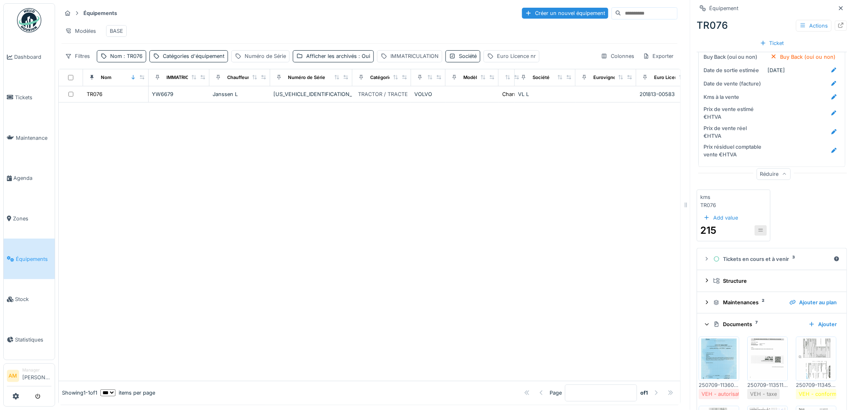
scroll to position [1577, 0]
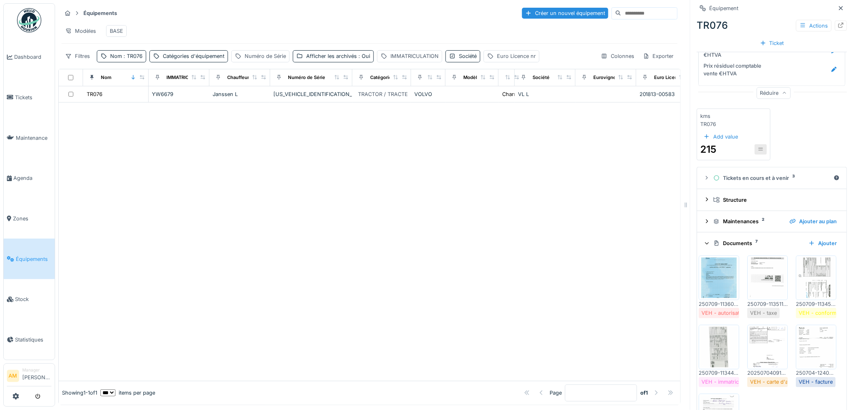
click at [715, 257] on img at bounding box center [719, 277] width 36 height 40
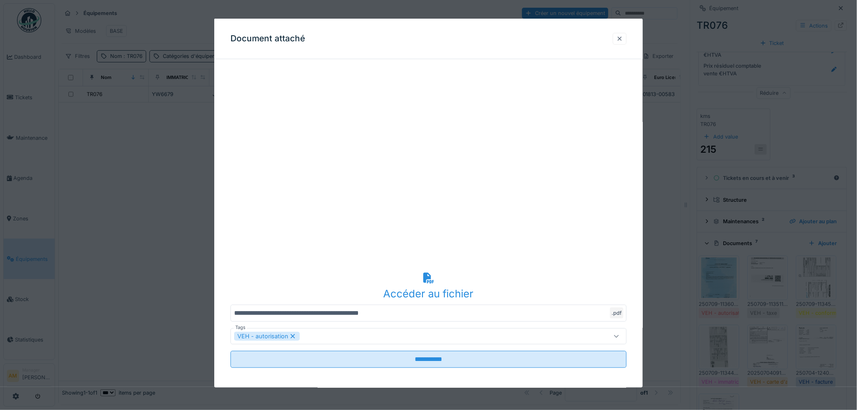
click at [623, 37] on div at bounding box center [619, 38] width 6 height 8
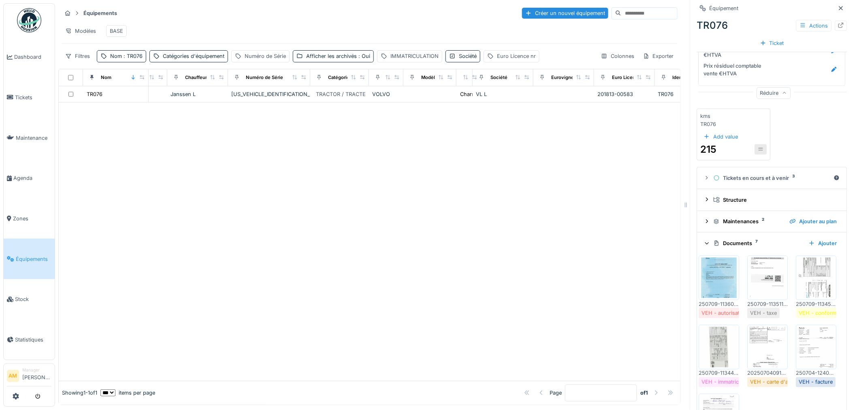
scroll to position [0, 43]
click at [550, 290] on div at bounding box center [369, 241] width 621 height 278
drag, startPoint x: 139, startPoint y: 225, endPoint x: 138, endPoint y: 219, distance: 6.2
click at [138, 225] on div at bounding box center [369, 241] width 621 height 278
click at [141, 55] on span ": TR076" at bounding box center [132, 56] width 21 height 6
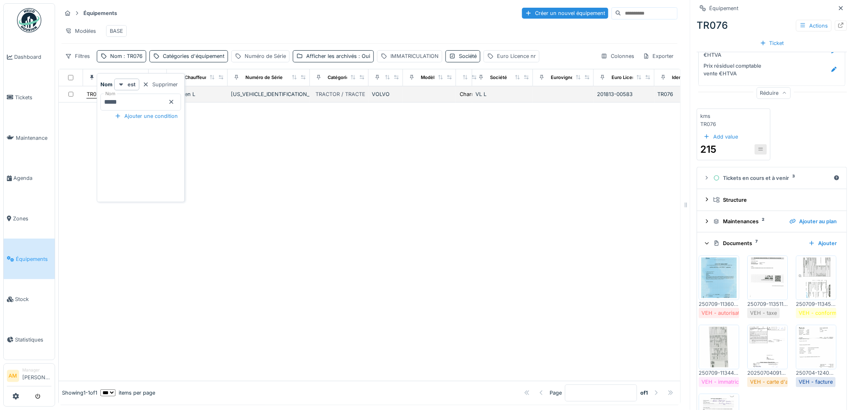
drag, startPoint x: 130, startPoint y: 94, endPoint x: 92, endPoint y: 96, distance: 37.3
click at [94, 96] on body "Dashboard Tickets Maintenance Agenda Zones Équipements Stock Statistiques AM Ma…" at bounding box center [428, 205] width 857 height 410
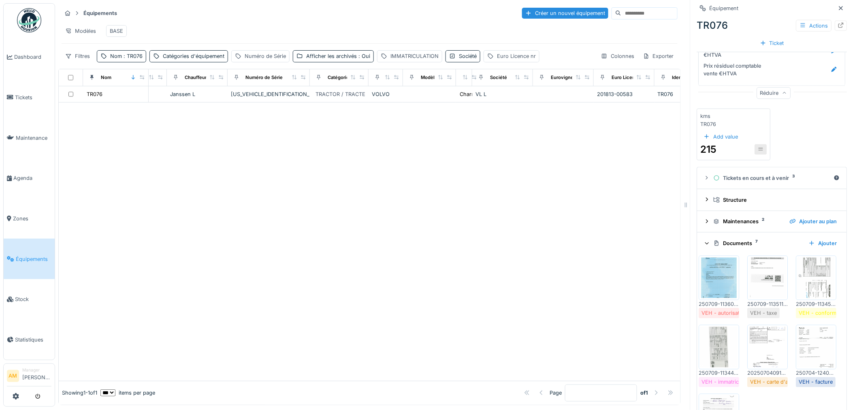
drag, startPoint x: 449, startPoint y: 259, endPoint x: 446, endPoint y: 251, distance: 8.9
click at [449, 258] on div at bounding box center [369, 241] width 621 height 278
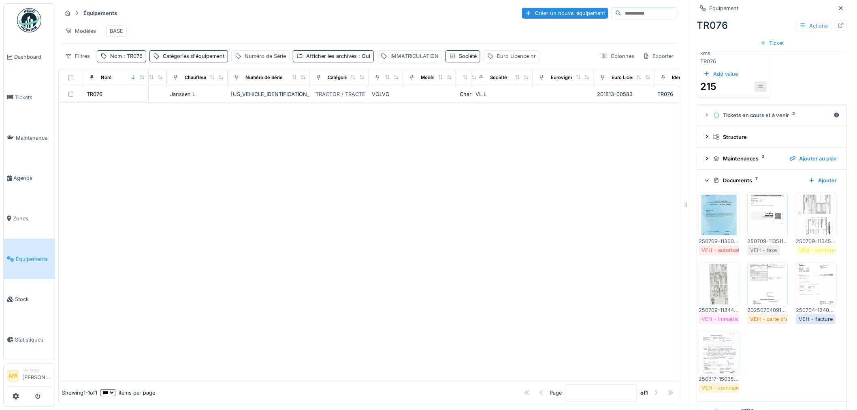
scroll to position [1722, 0]
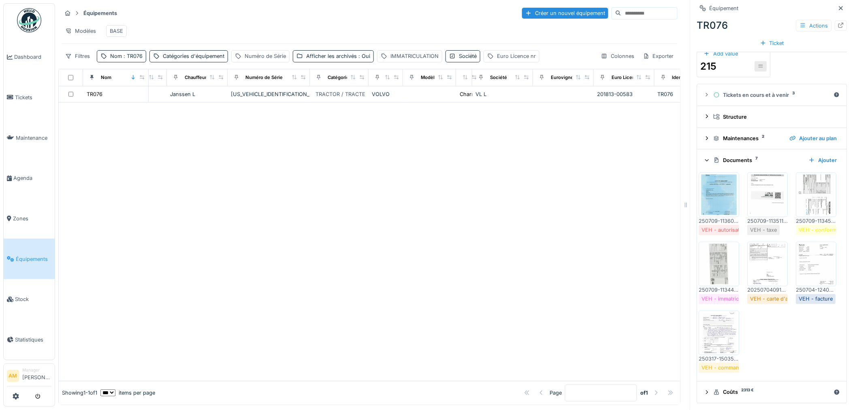
click at [296, 240] on div at bounding box center [369, 241] width 621 height 278
click at [157, 172] on div at bounding box center [369, 241] width 621 height 278
click at [38, 249] on link "Équipements" at bounding box center [29, 258] width 51 height 40
click at [139, 254] on div at bounding box center [369, 241] width 621 height 278
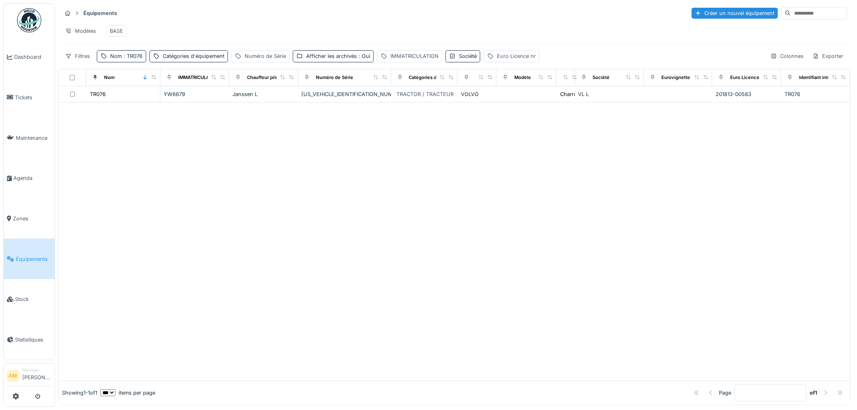
click at [360, 258] on div at bounding box center [454, 241] width 791 height 278
